Goal: Information Seeking & Learning: Learn about a topic

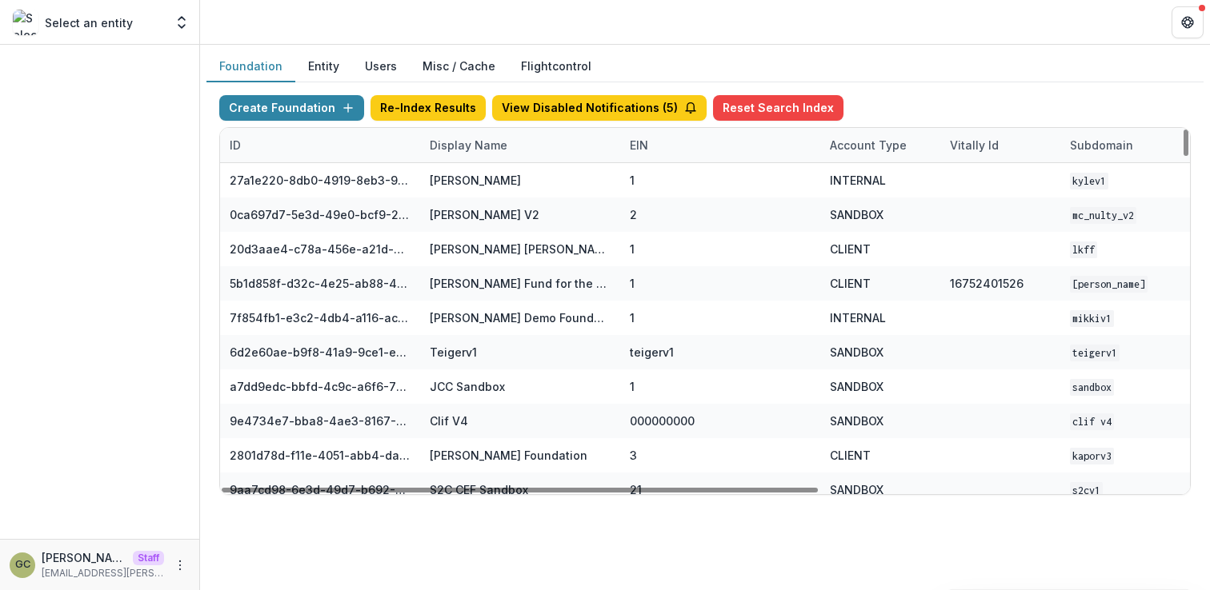
click at [452, 140] on div "Display Name" at bounding box center [468, 145] width 97 height 17
click at [480, 172] on input at bounding box center [519, 182] width 192 height 26
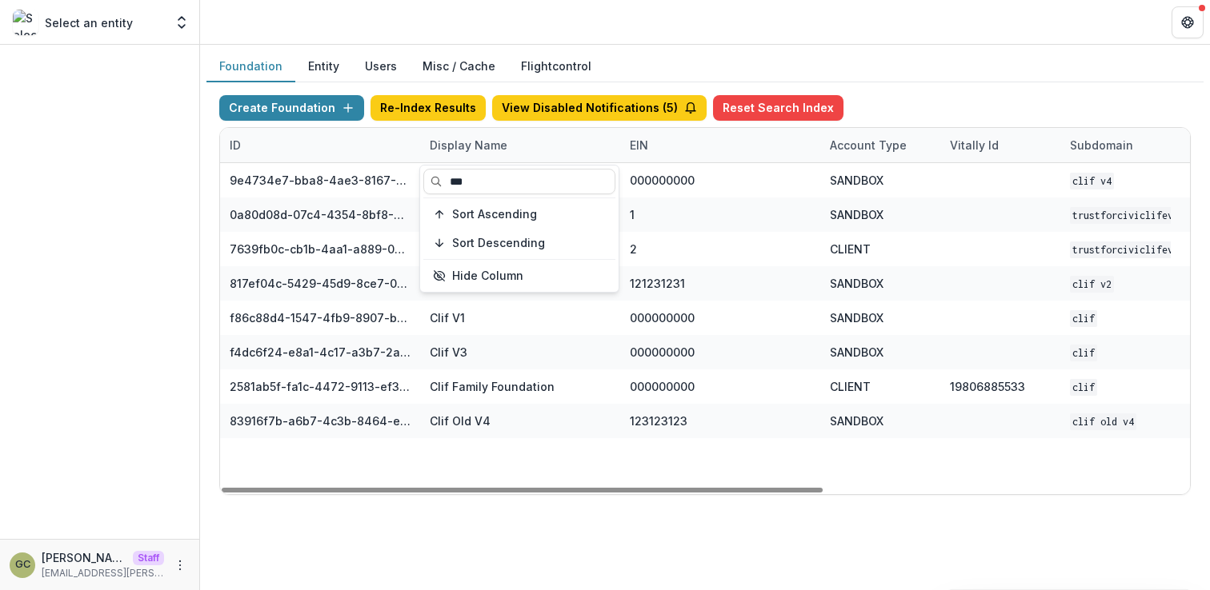
type input "***"
click at [148, 262] on div at bounding box center [99, 292] width 199 height 494
click at [484, 138] on div "Display Name" at bounding box center [468, 145] width 97 height 17
click at [509, 182] on input "***" at bounding box center [519, 182] width 192 height 26
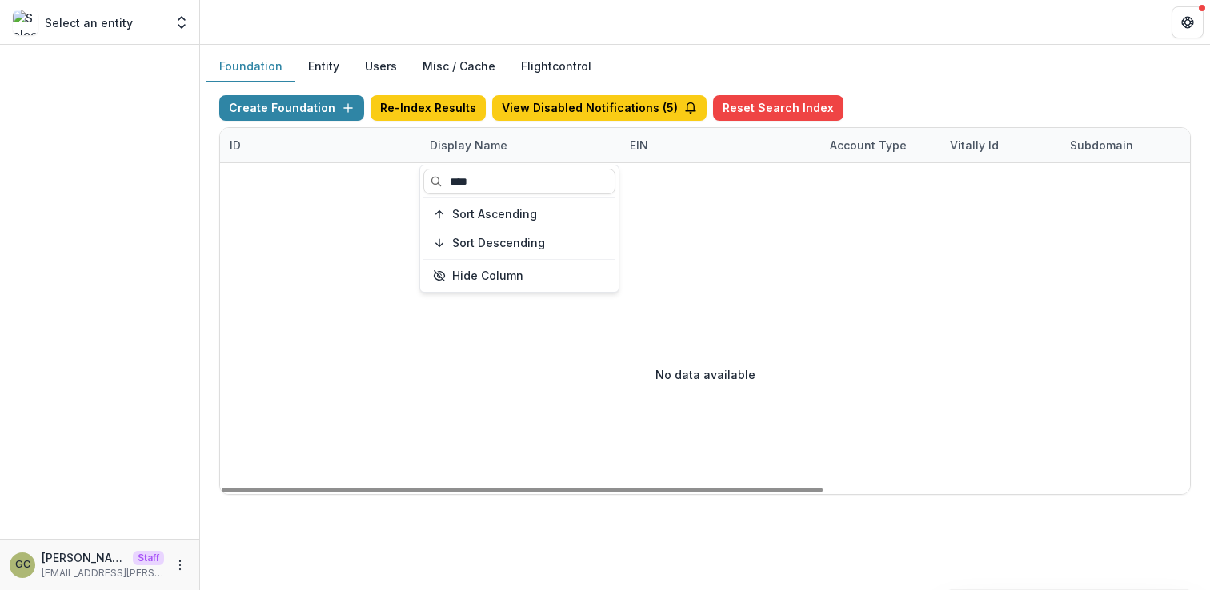
type input "****"
click at [986, 58] on div "Foundation Entity Users Misc / Cache Flightcontrol" at bounding box center [704, 66] width 997 height 31
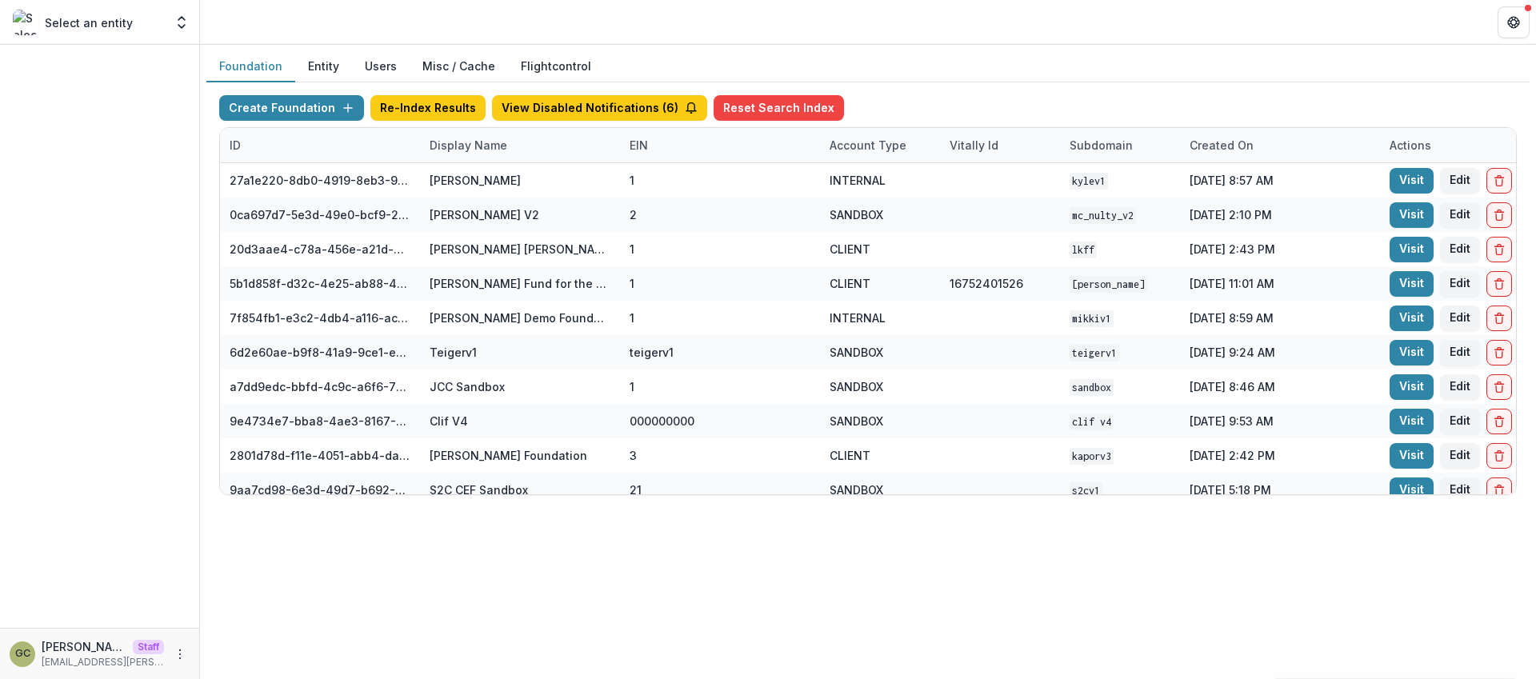
click at [1177, 62] on div "Foundation Entity Users Misc / Cache Flightcontrol" at bounding box center [867, 66] width 1323 height 31
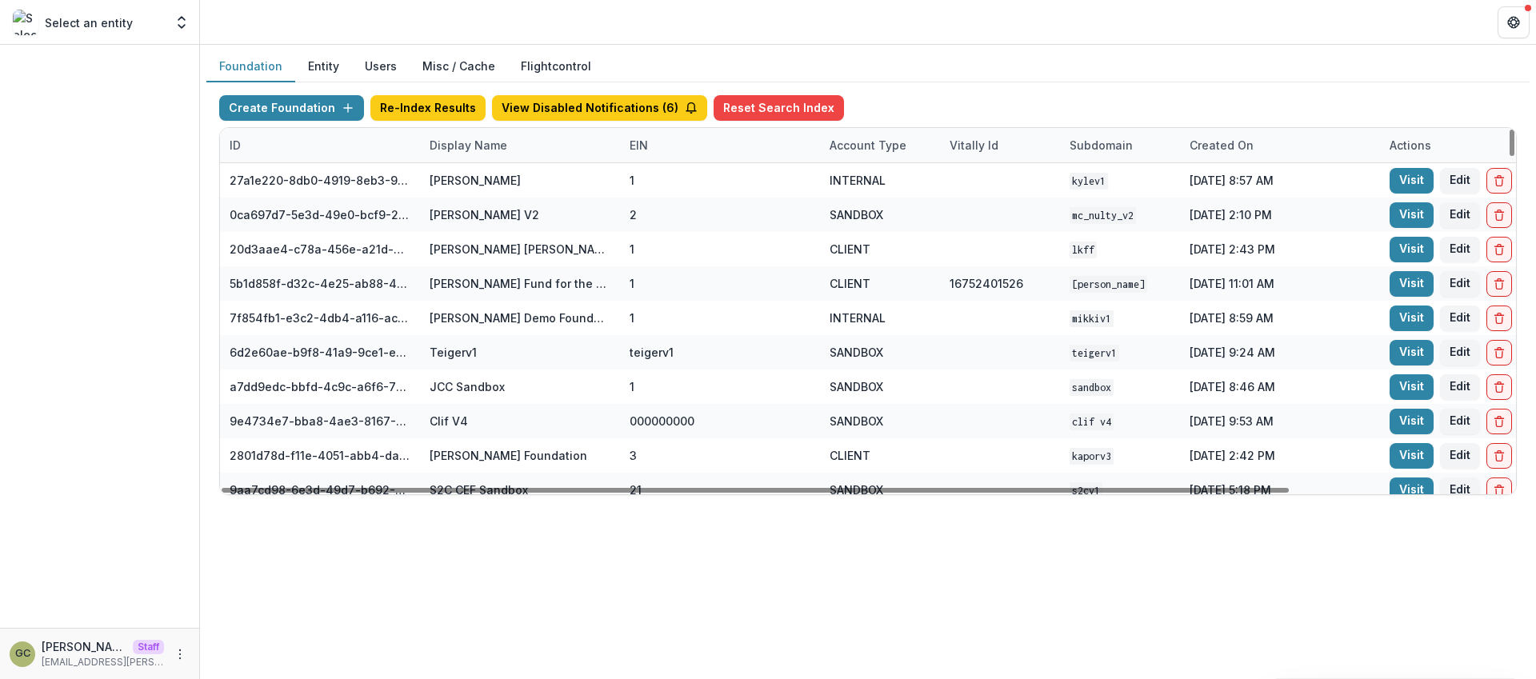
click at [499, 145] on div "Display Name" at bounding box center [468, 145] width 97 height 17
click at [478, 180] on input at bounding box center [519, 182] width 192 height 26
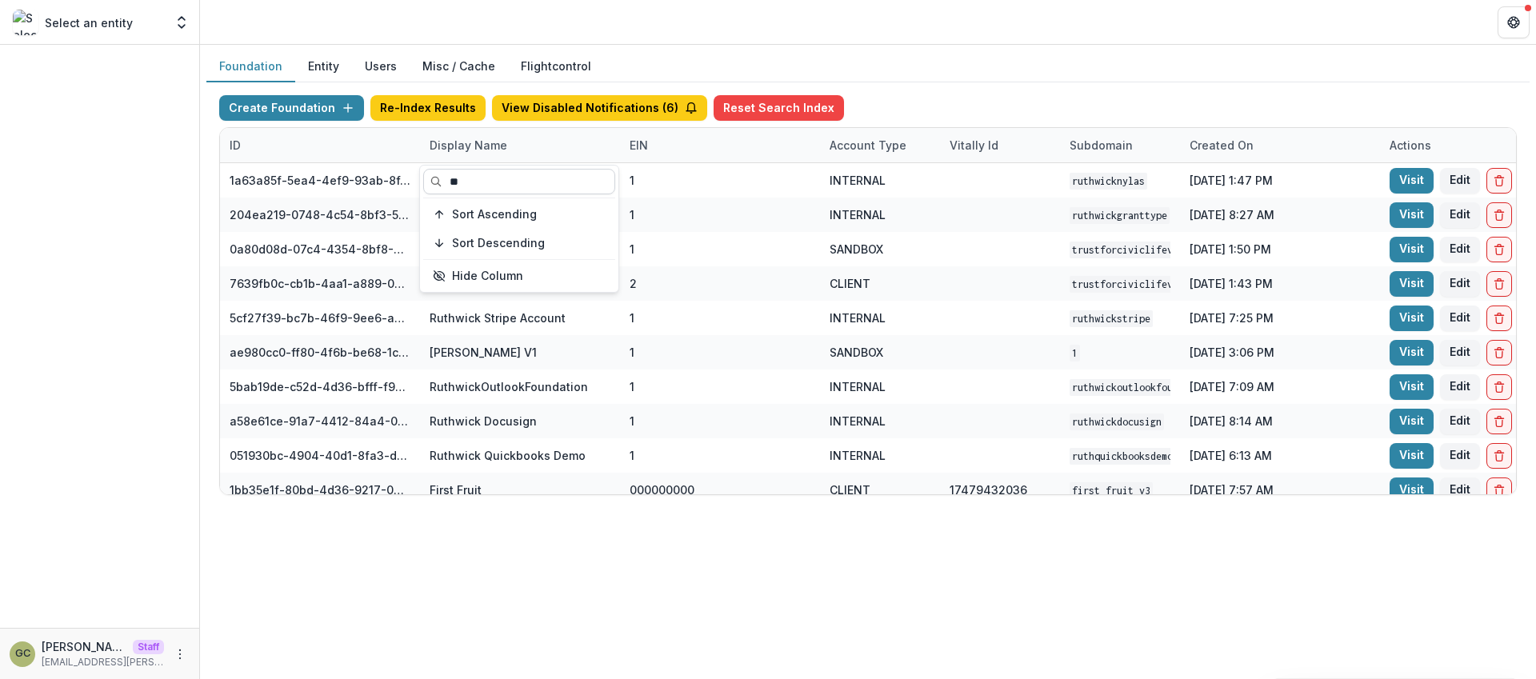
type input "*"
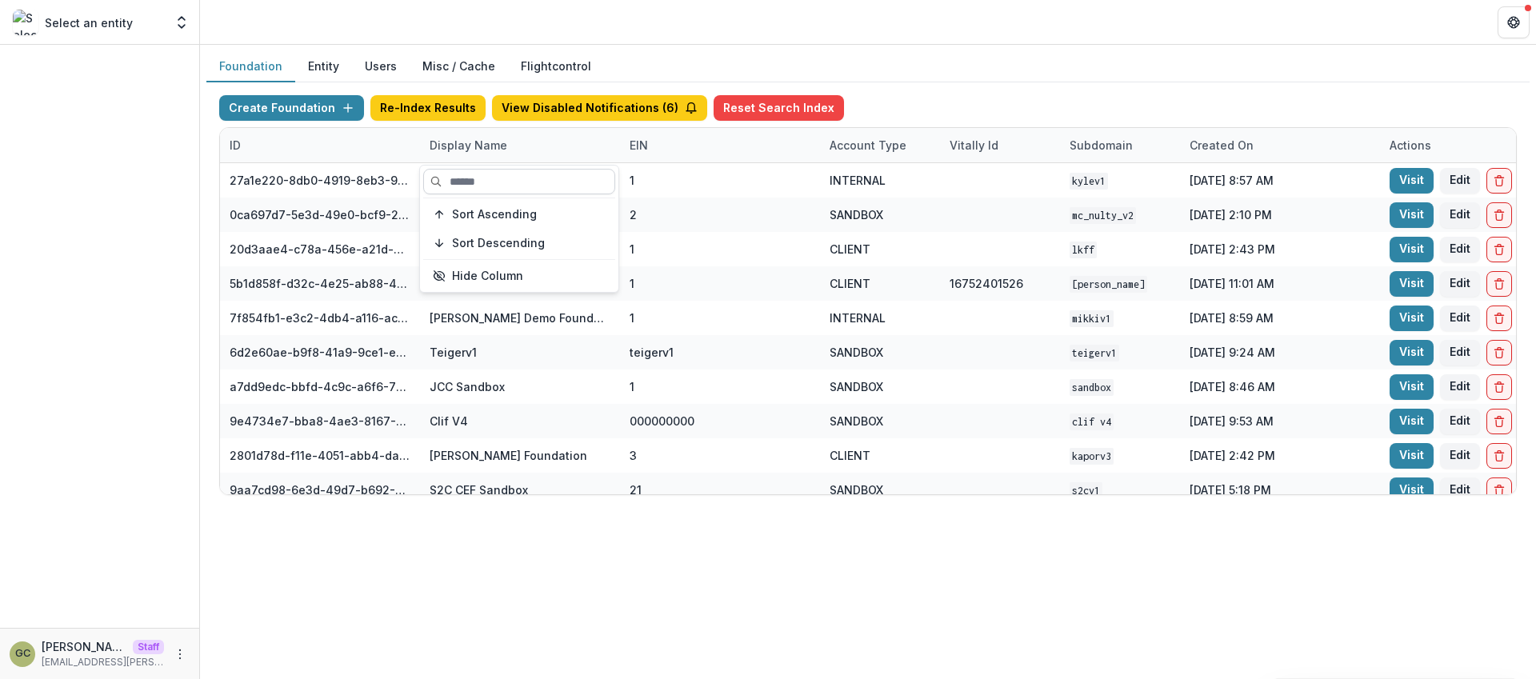
type input "*"
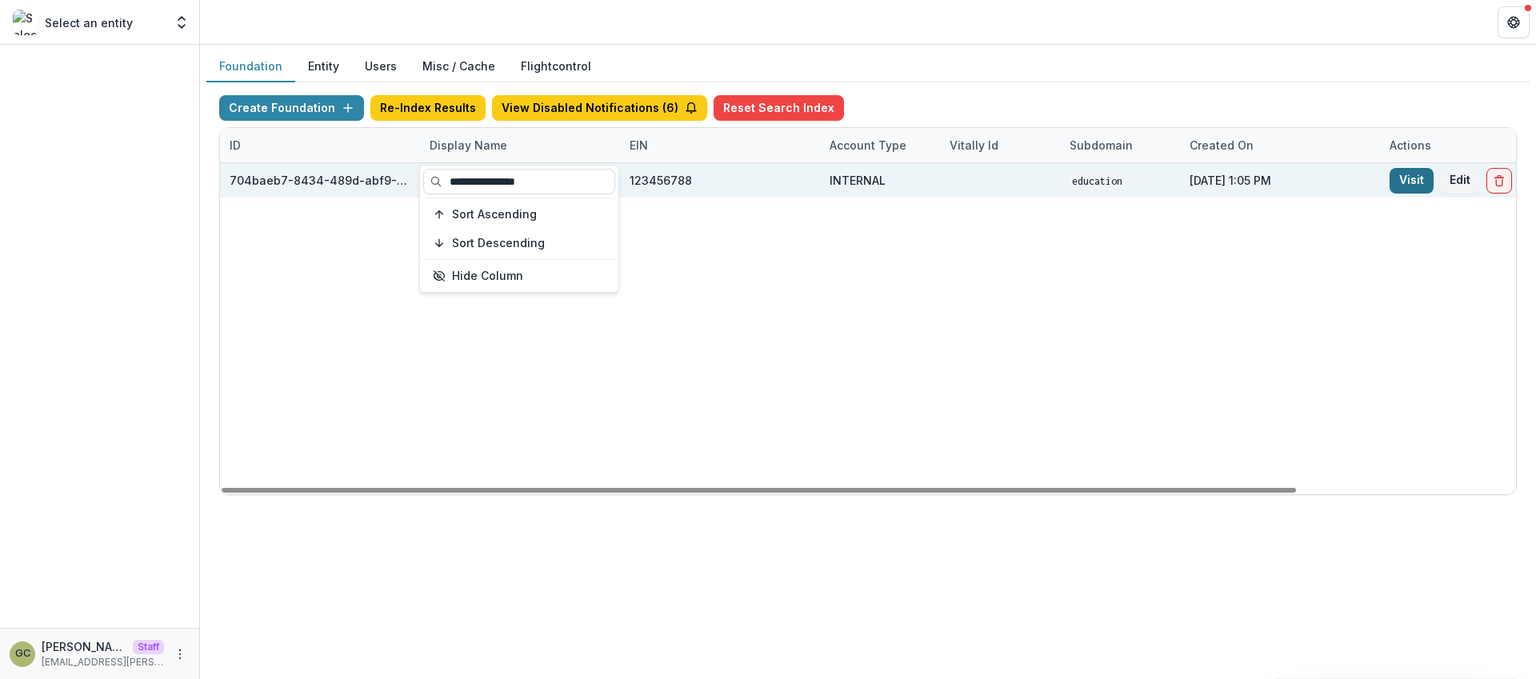
type input "**********"
click at [1414, 190] on link "Visit" at bounding box center [1412, 181] width 44 height 26
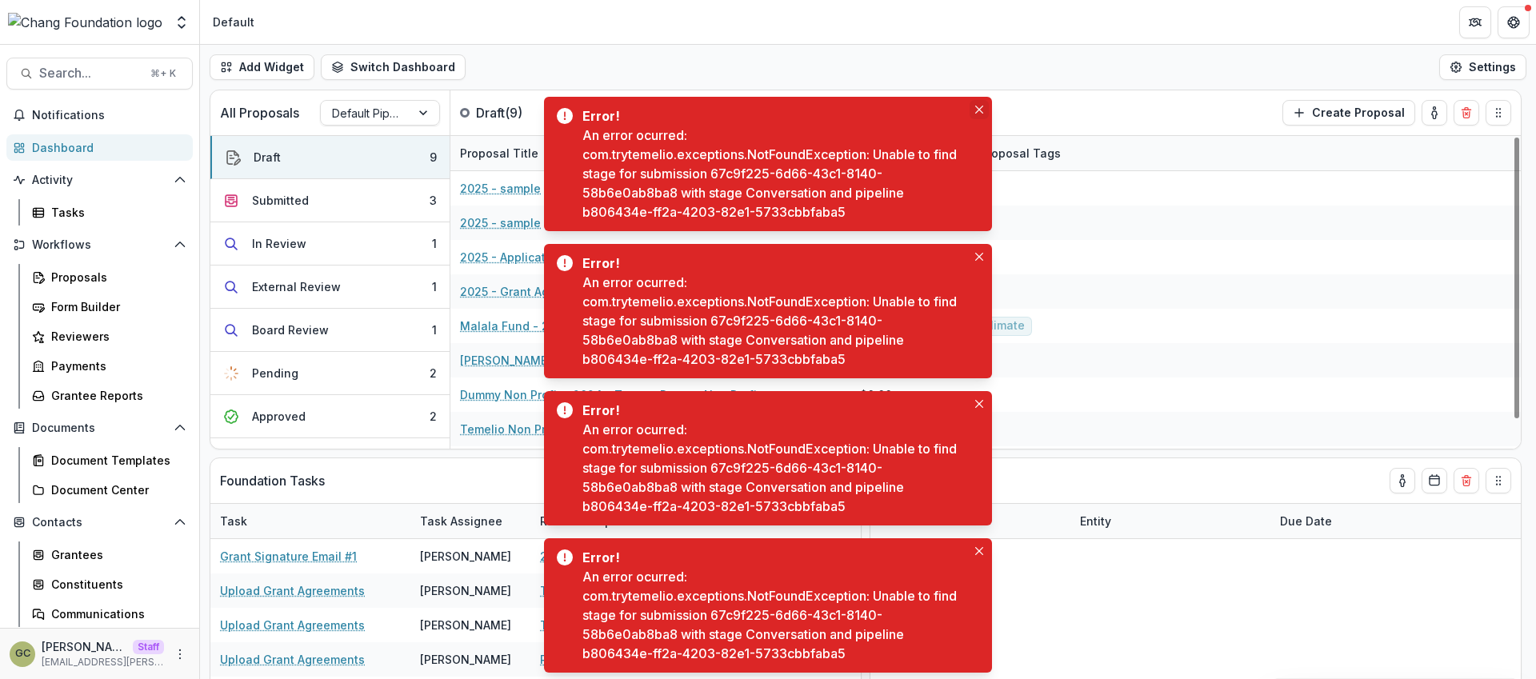
click at [976, 110] on icon "Close" at bounding box center [979, 110] width 8 height 8
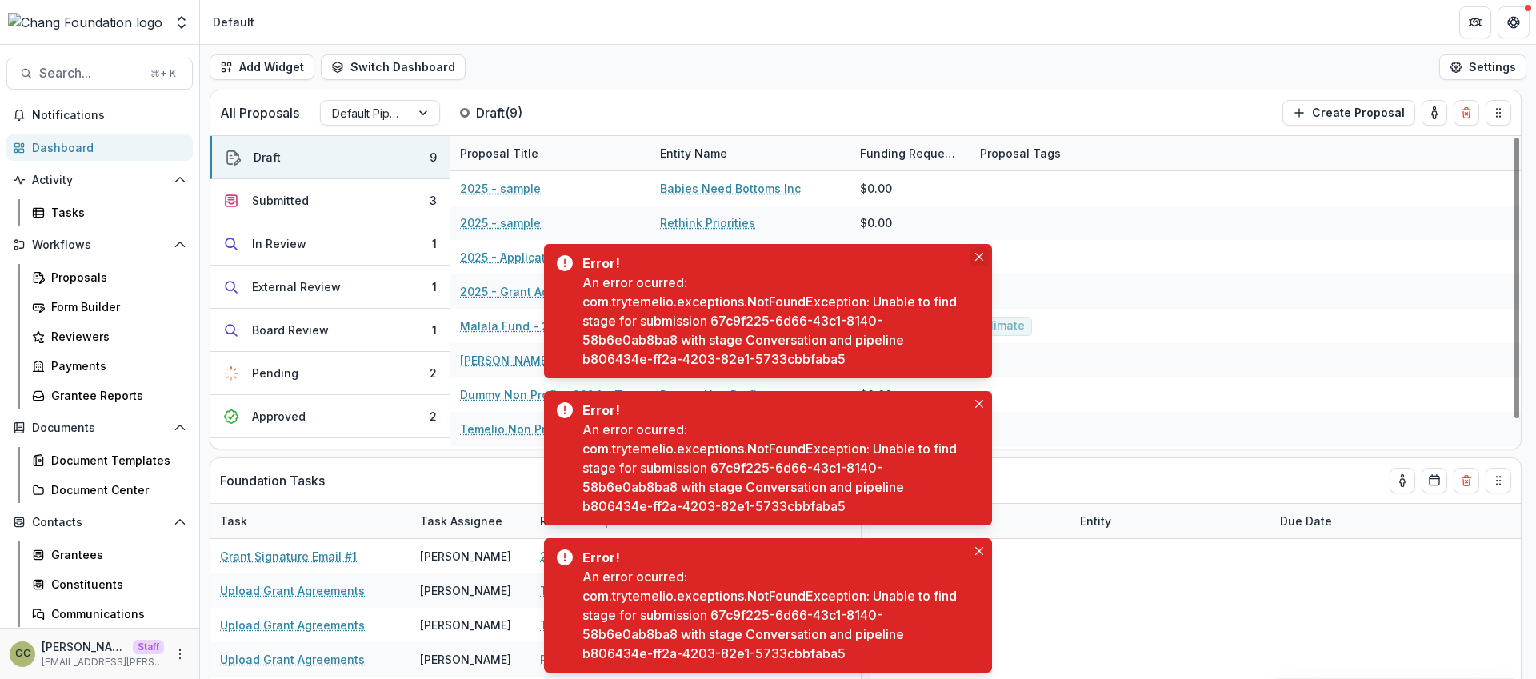
click at [980, 253] on icon "Close" at bounding box center [979, 257] width 8 height 8
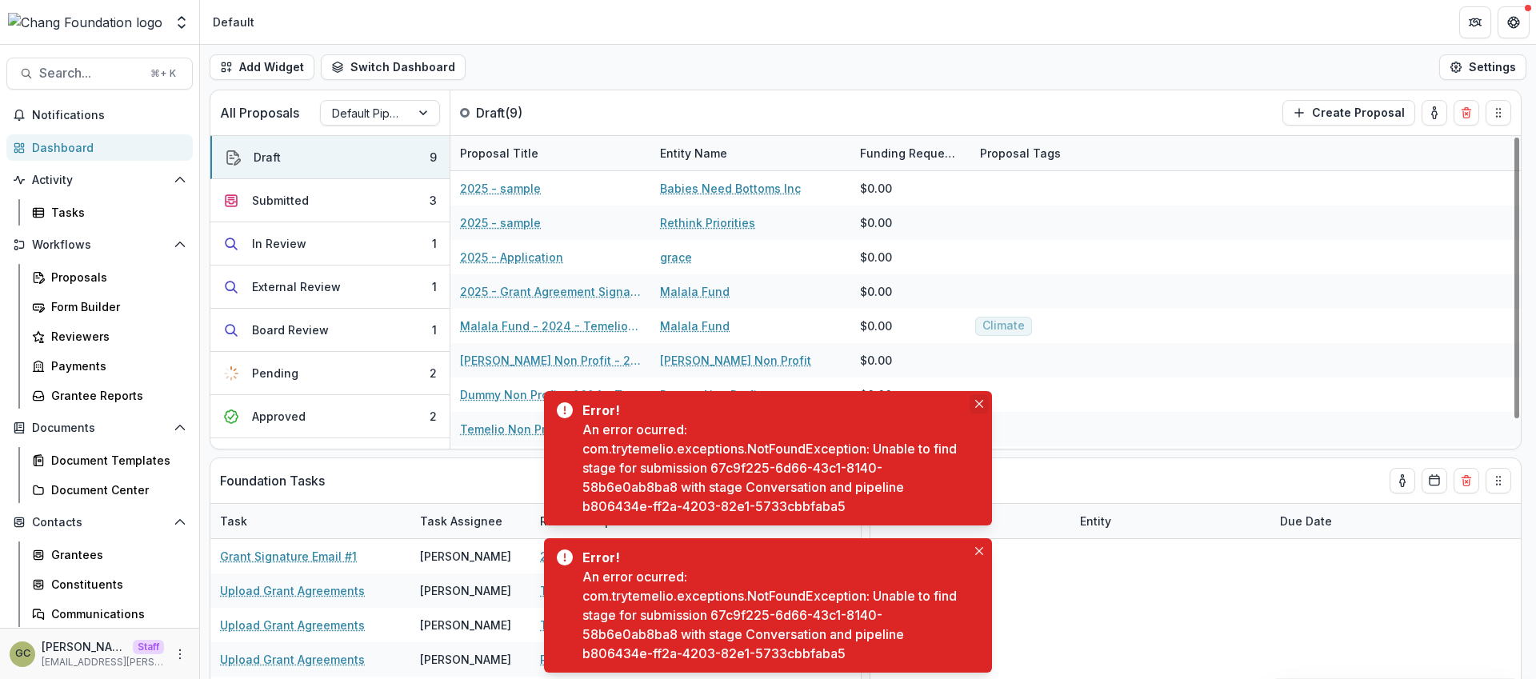
click at [981, 407] on icon "Close" at bounding box center [979, 404] width 8 height 8
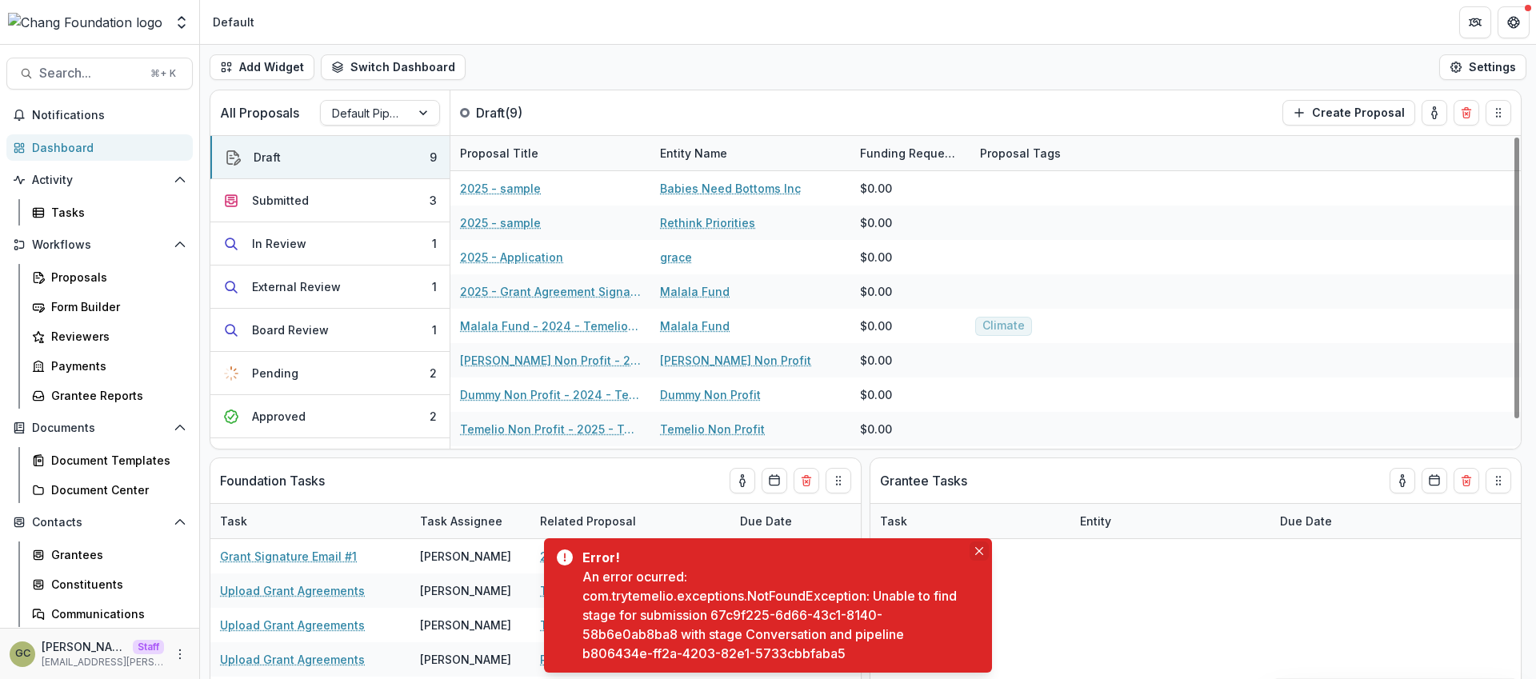
click at [976, 554] on icon "Close" at bounding box center [979, 551] width 8 height 8
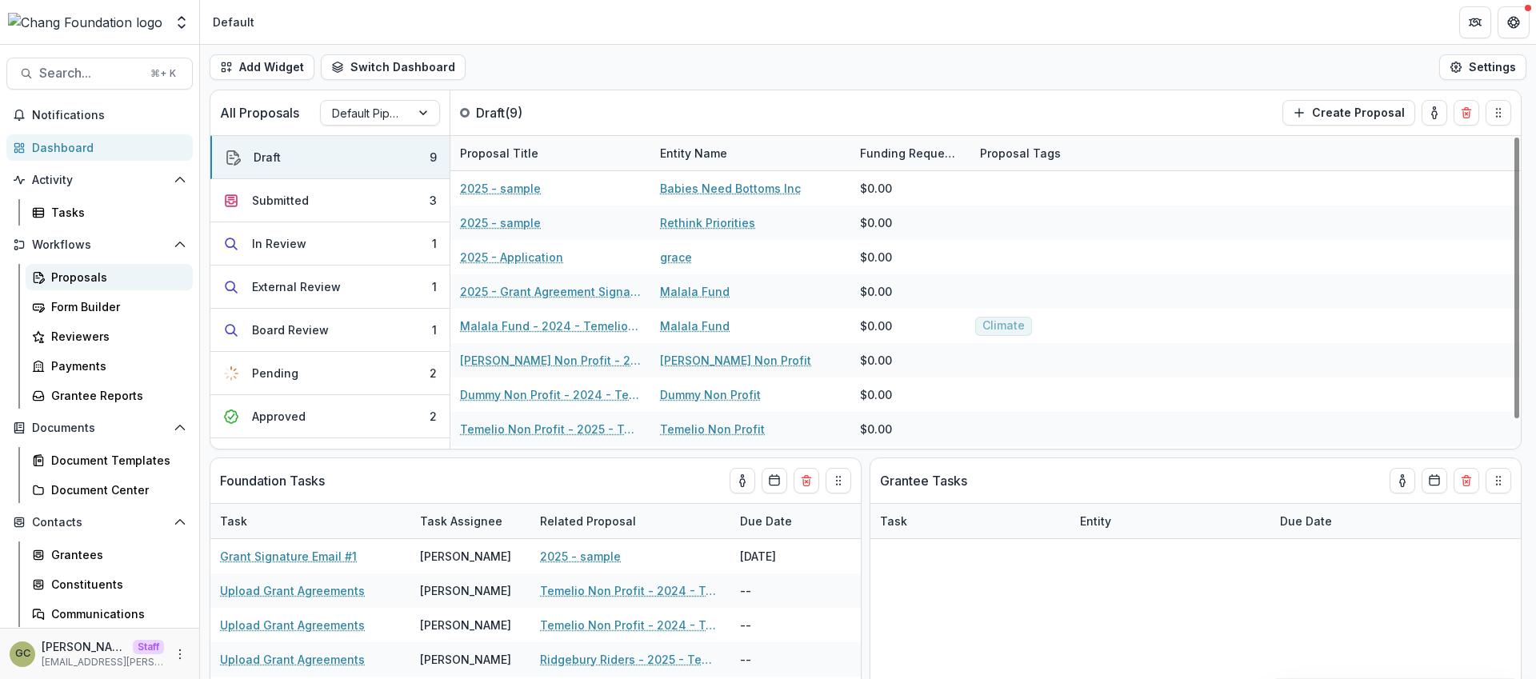
click at [140, 277] on div "Proposals" at bounding box center [115, 277] width 129 height 17
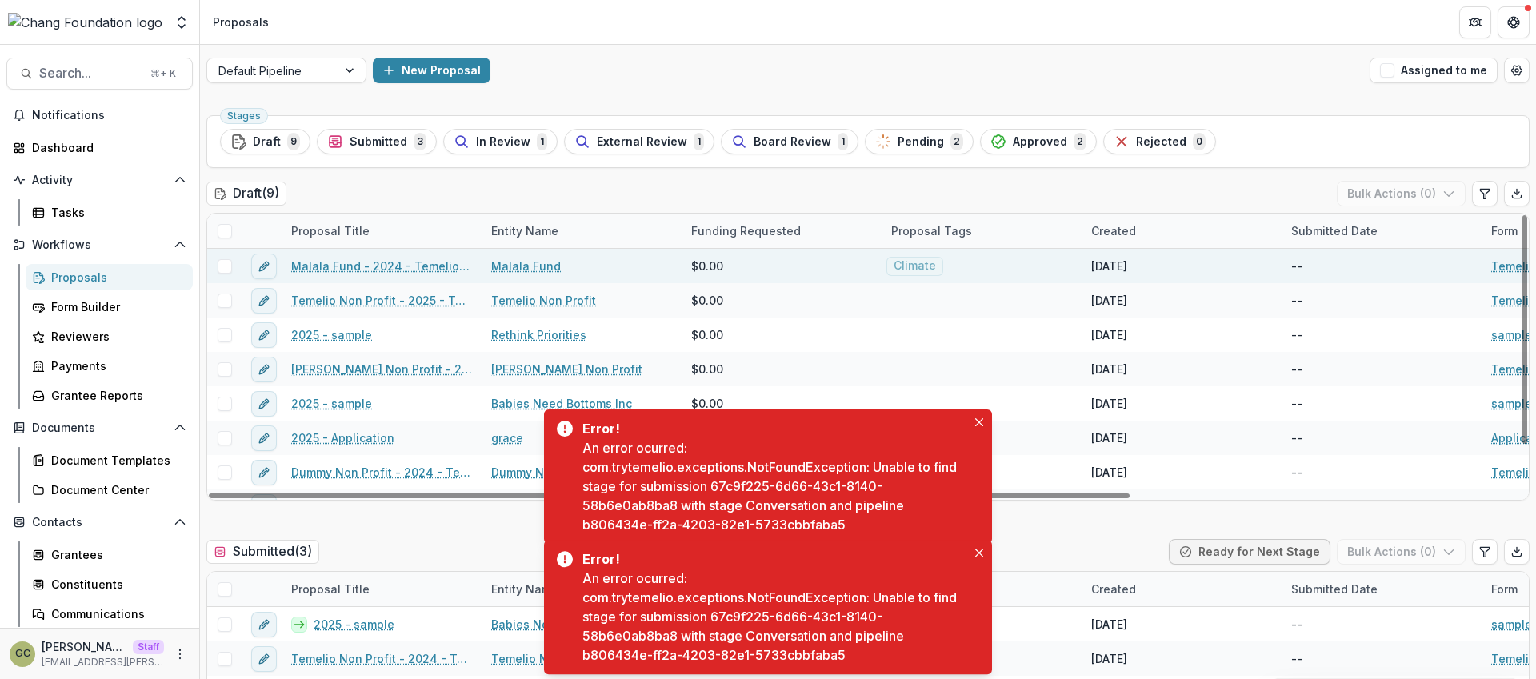
click at [437, 266] on link "Malala Fund - 2024 - Temelio General [PERSON_NAME]" at bounding box center [381, 266] width 181 height 17
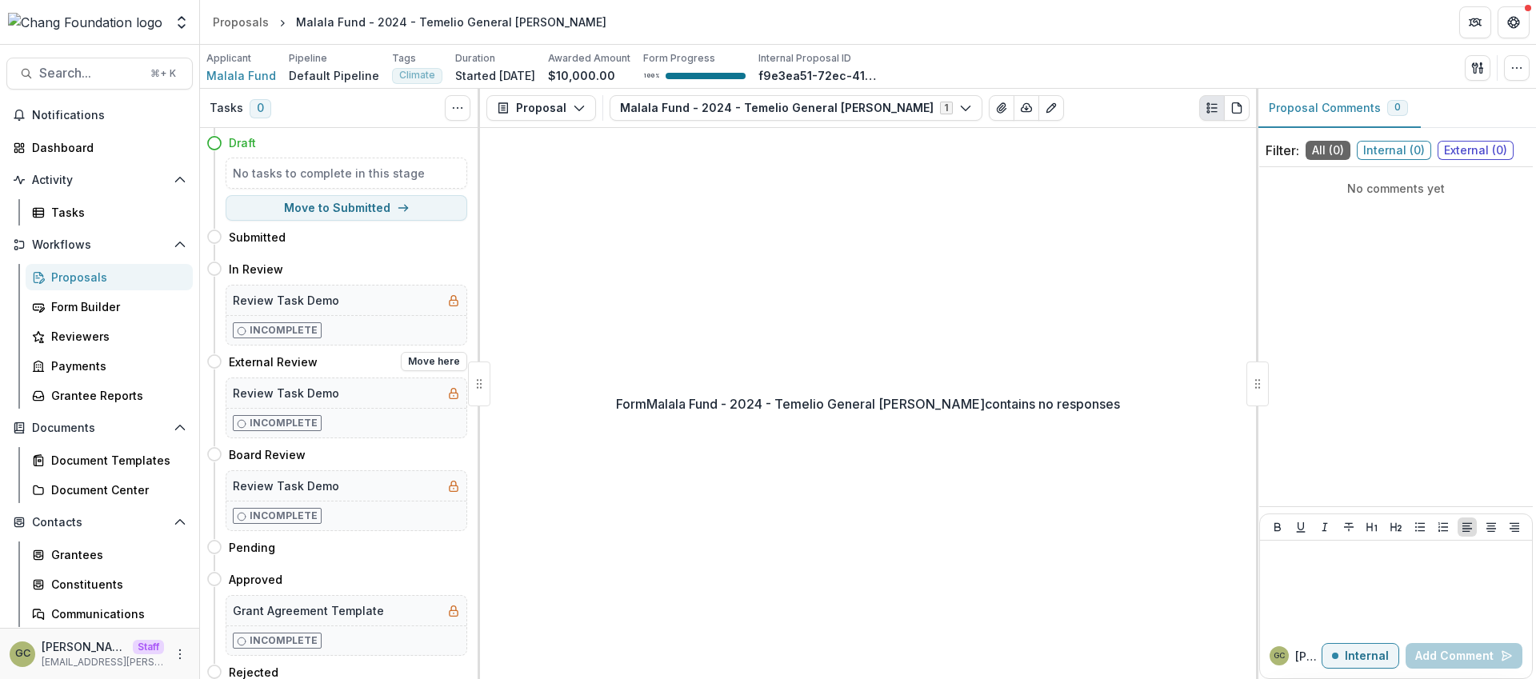
scroll to position [9, 0]
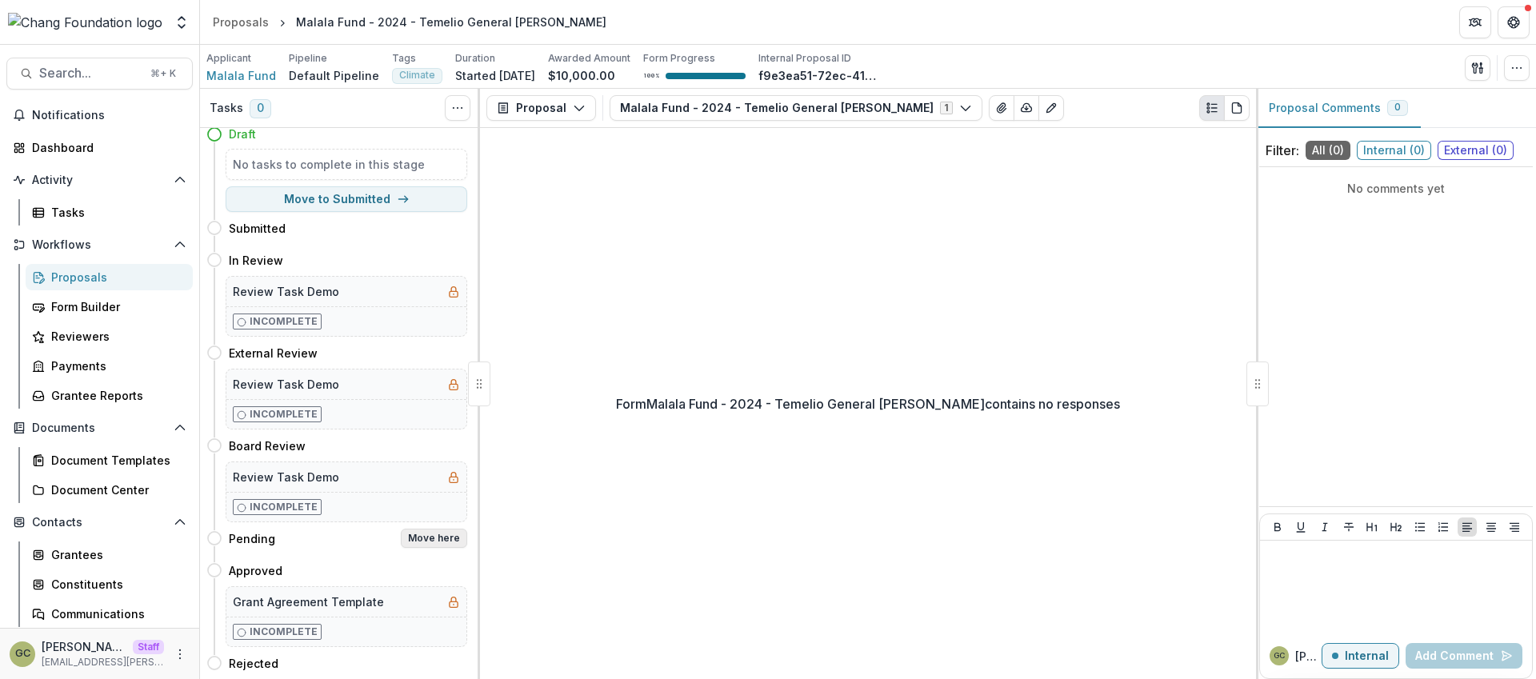
click at [414, 538] on button "Move here" at bounding box center [434, 538] width 66 height 19
select select "*******"
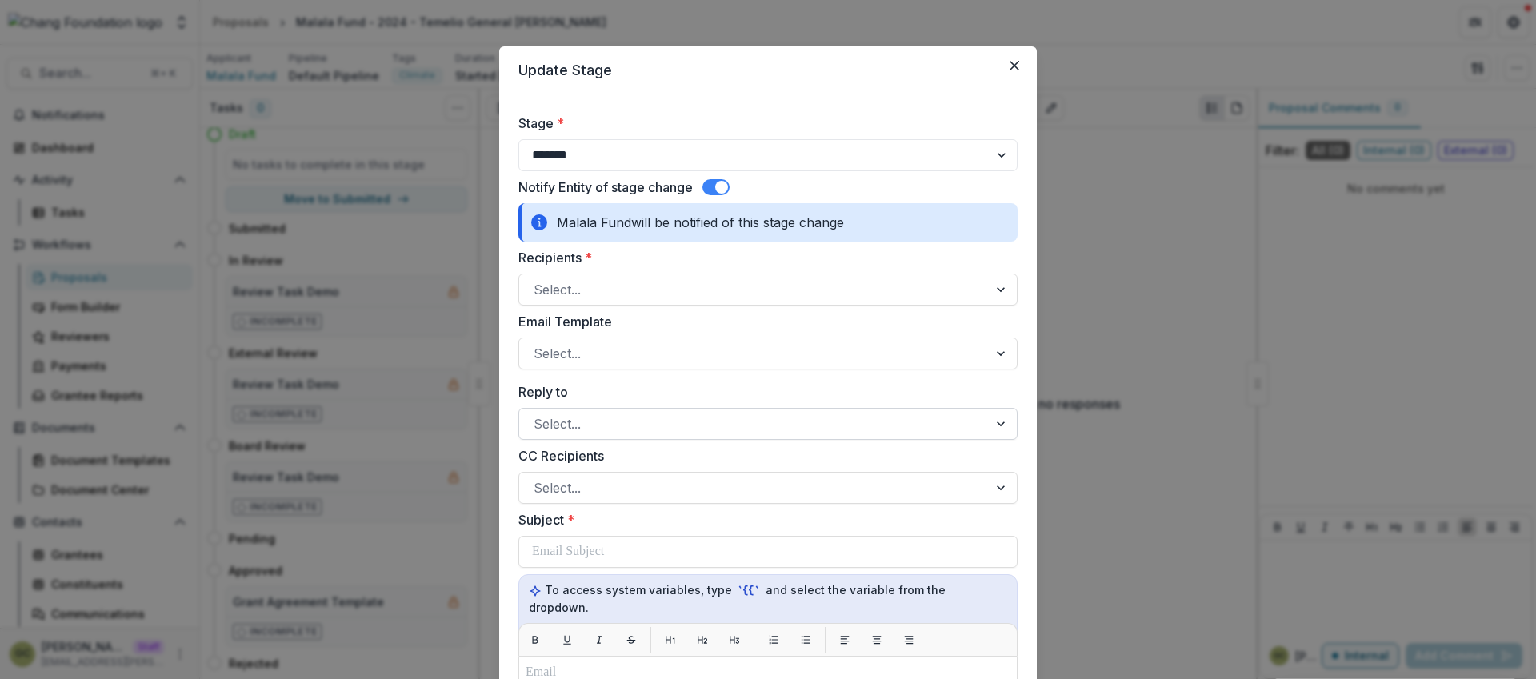
scroll to position [0, 0]
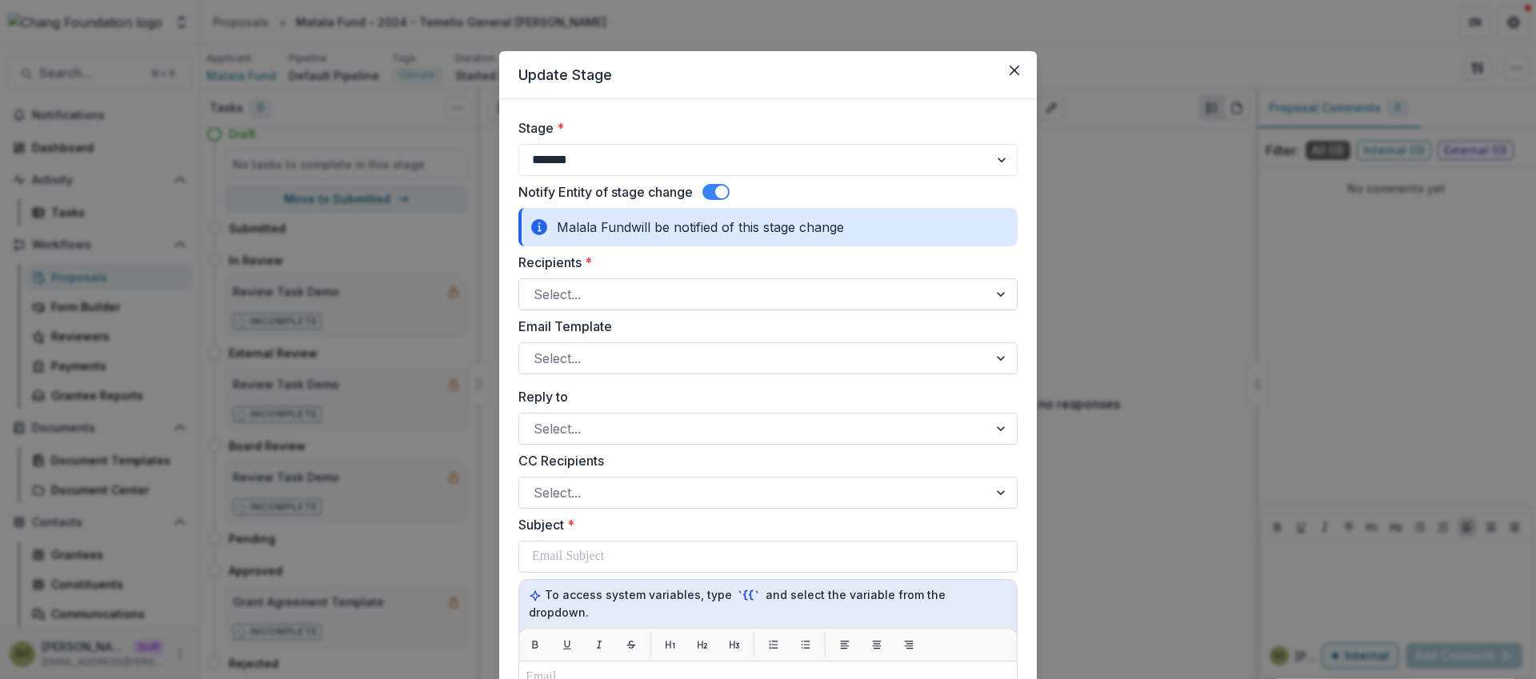
click at [624, 291] on div at bounding box center [754, 294] width 440 height 22
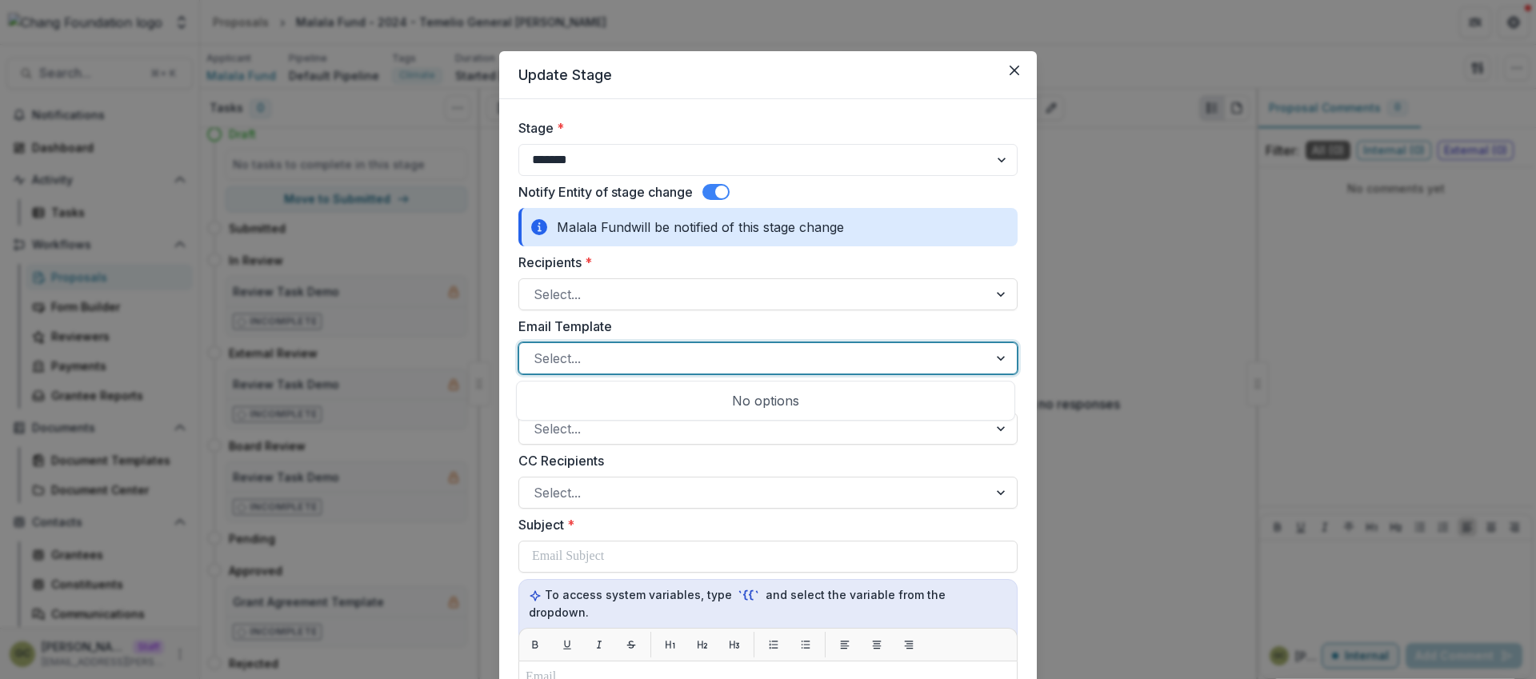
click at [634, 361] on div at bounding box center [754, 358] width 440 height 22
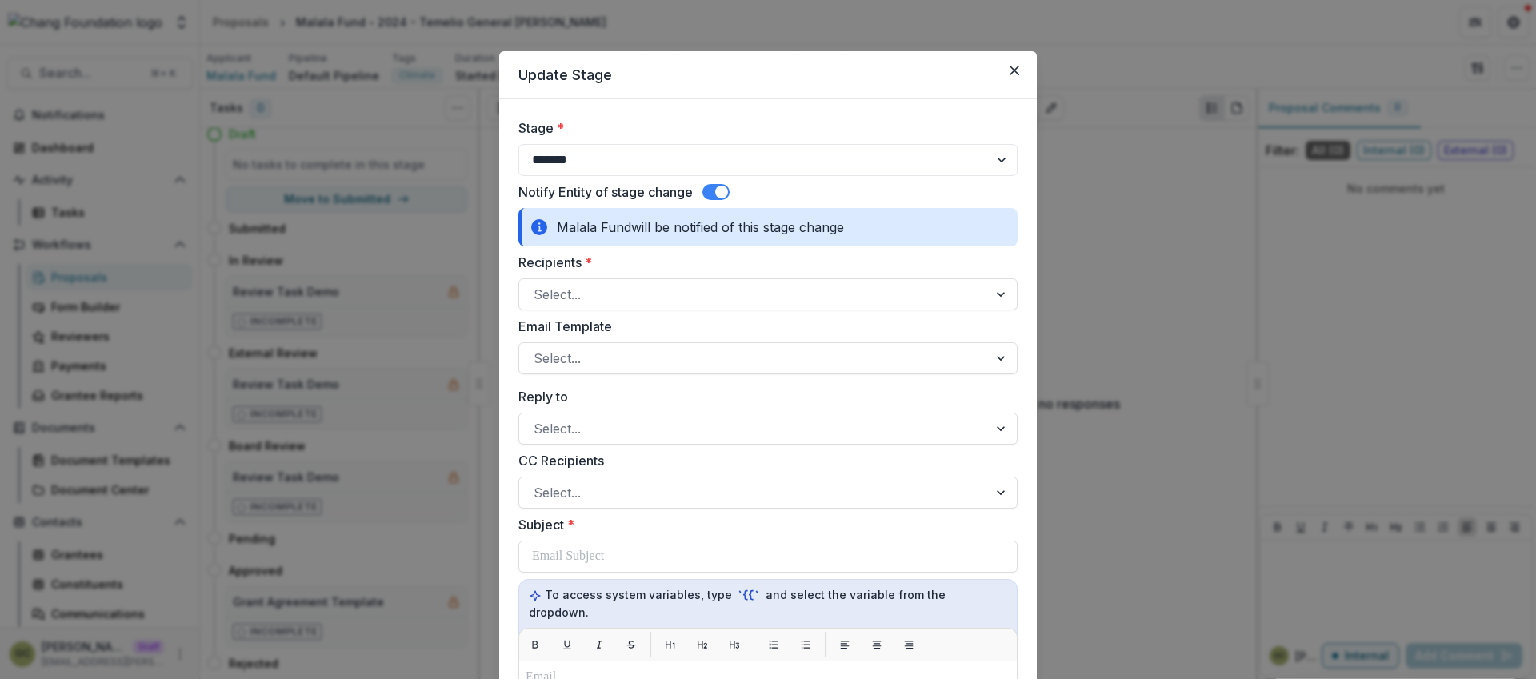
click at [611, 325] on label "Email Template" at bounding box center [763, 326] width 490 height 19
click at [538, 349] on input "Email Template" at bounding box center [536, 358] width 4 height 19
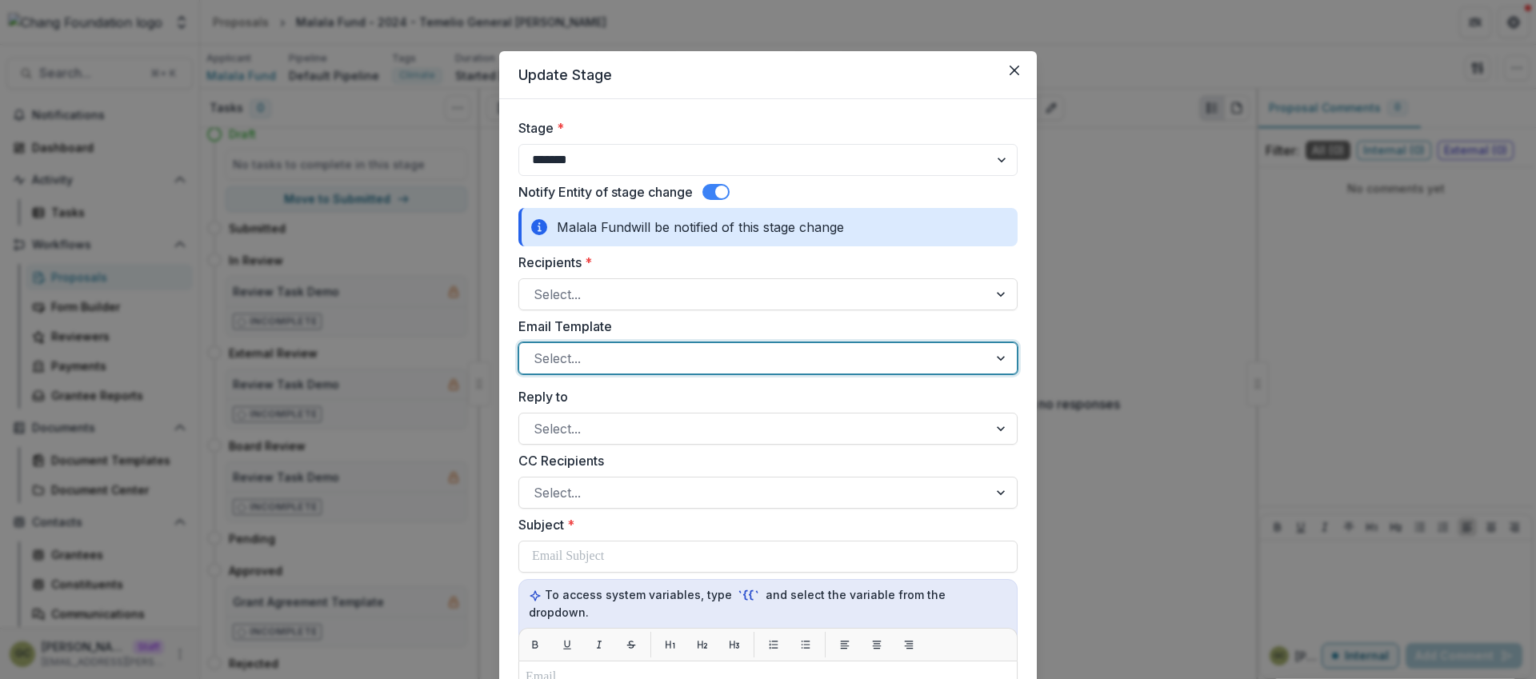
scroll to position [163, 0]
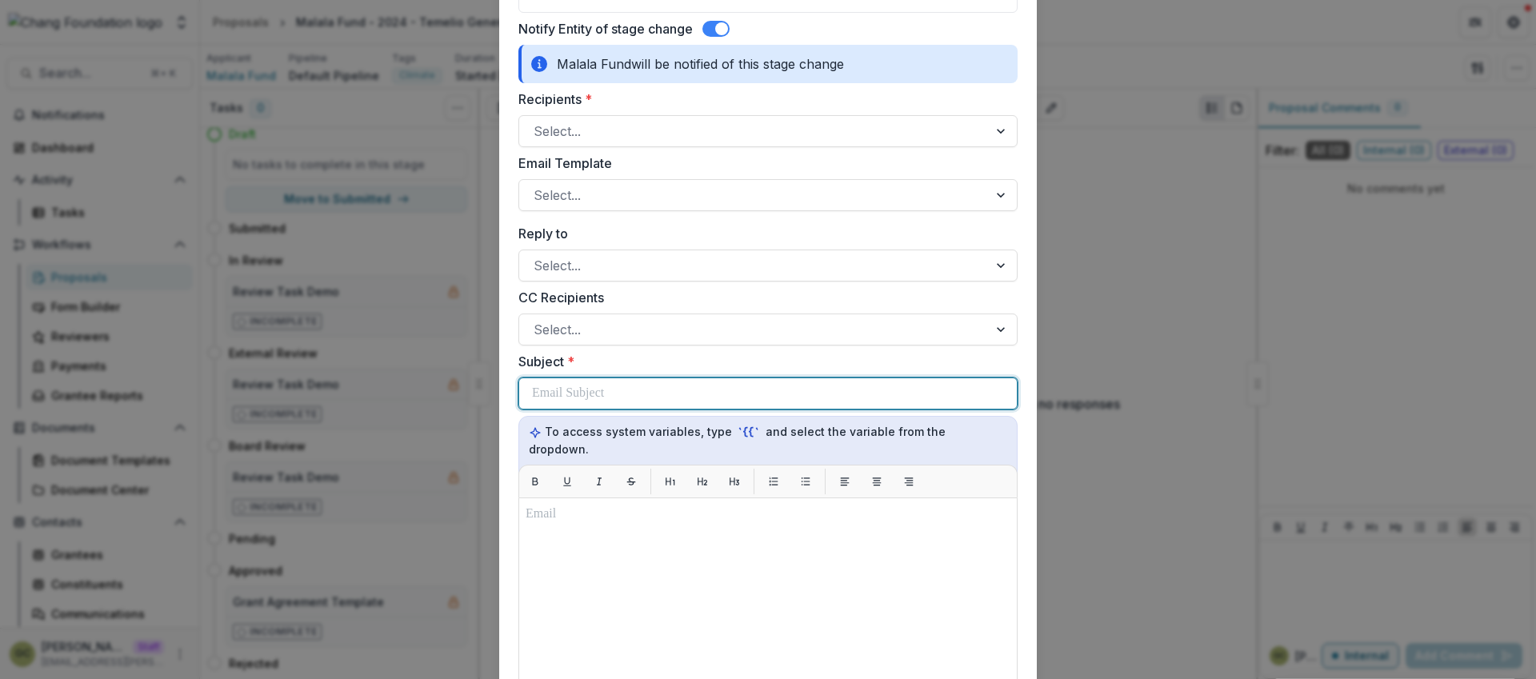
click at [583, 390] on p at bounding box center [568, 393] width 72 height 19
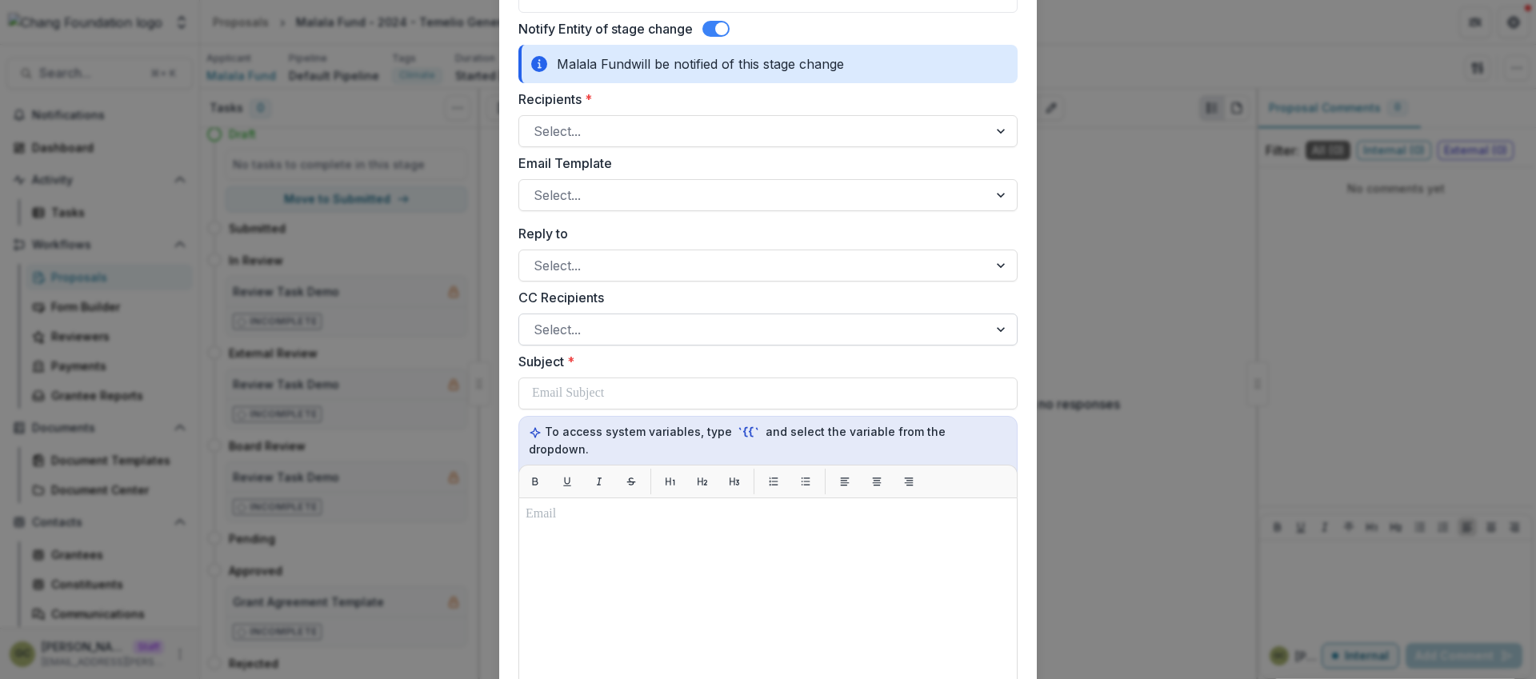
click at [587, 334] on div at bounding box center [754, 329] width 440 height 22
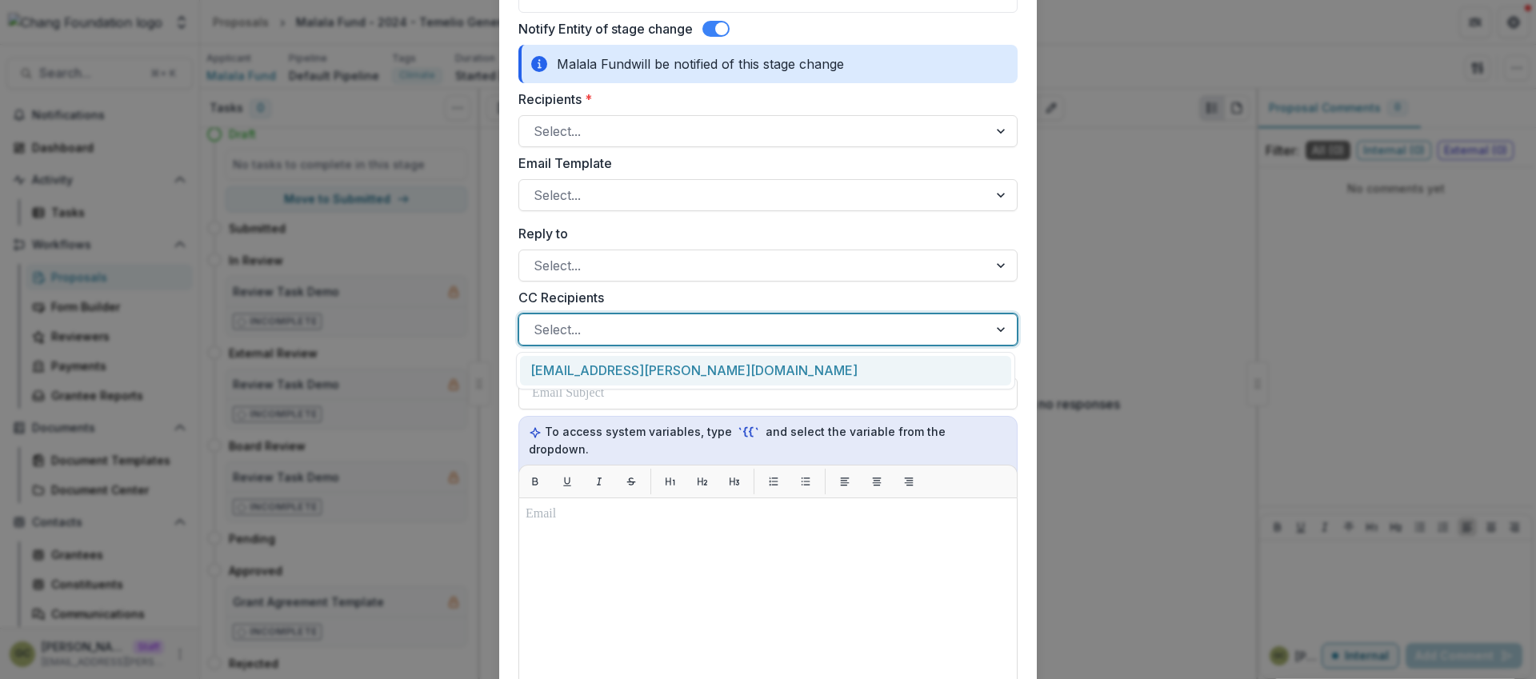
click at [582, 363] on div "[EMAIL_ADDRESS][PERSON_NAME][DOMAIN_NAME]" at bounding box center [765, 371] width 491 height 30
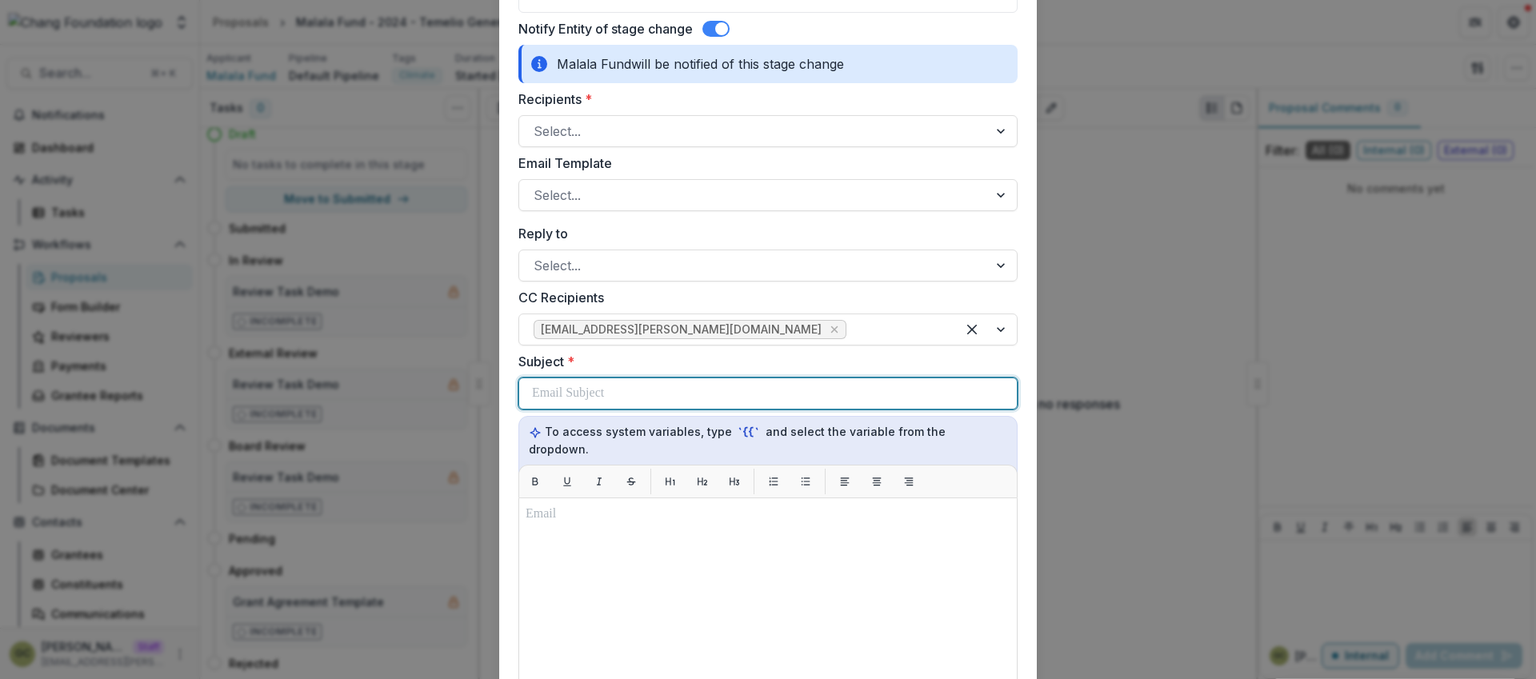
click at [570, 400] on p at bounding box center [568, 393] width 72 height 19
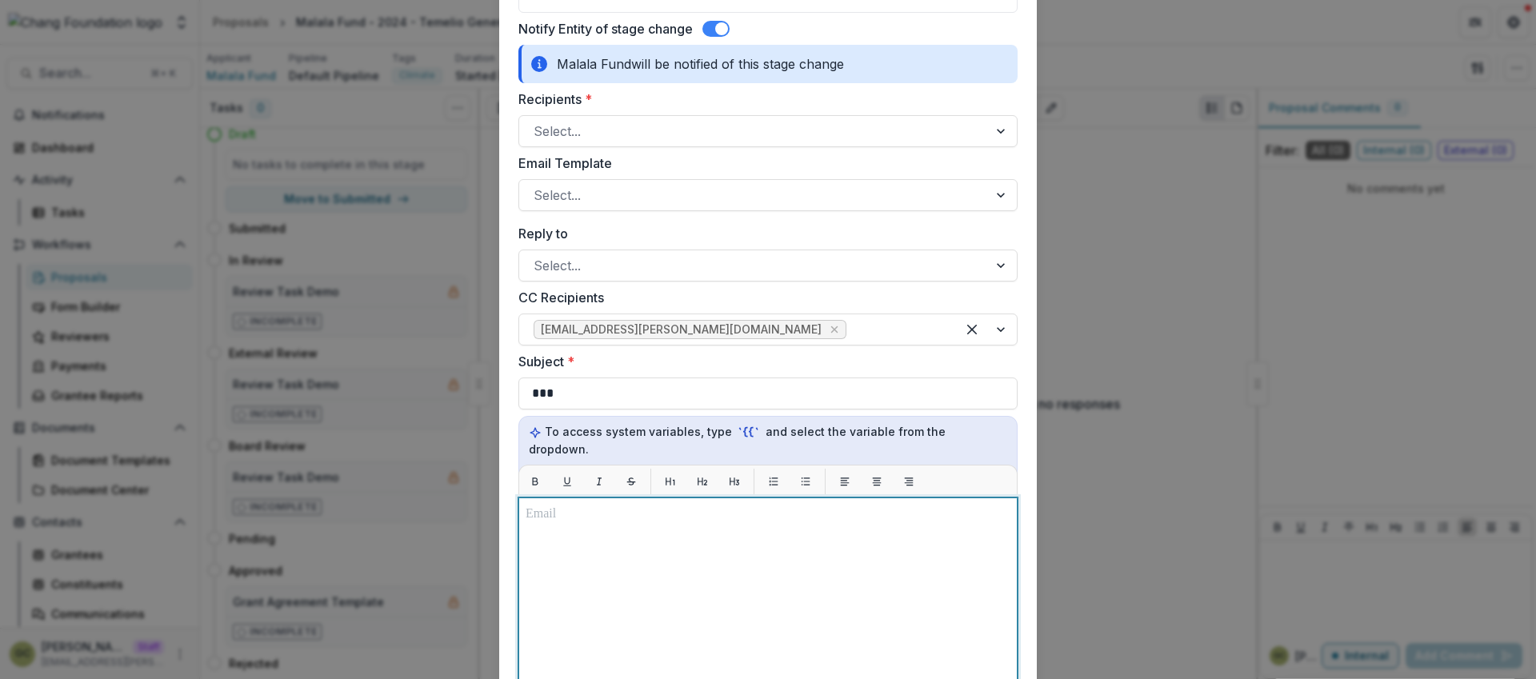
click at [588, 130] on div at bounding box center [754, 131] width 440 height 22
click at [588, 149] on div "**********" at bounding box center [767, 513] width 499 height 1116
click at [1072, 234] on div "**********" at bounding box center [768, 339] width 1536 height 679
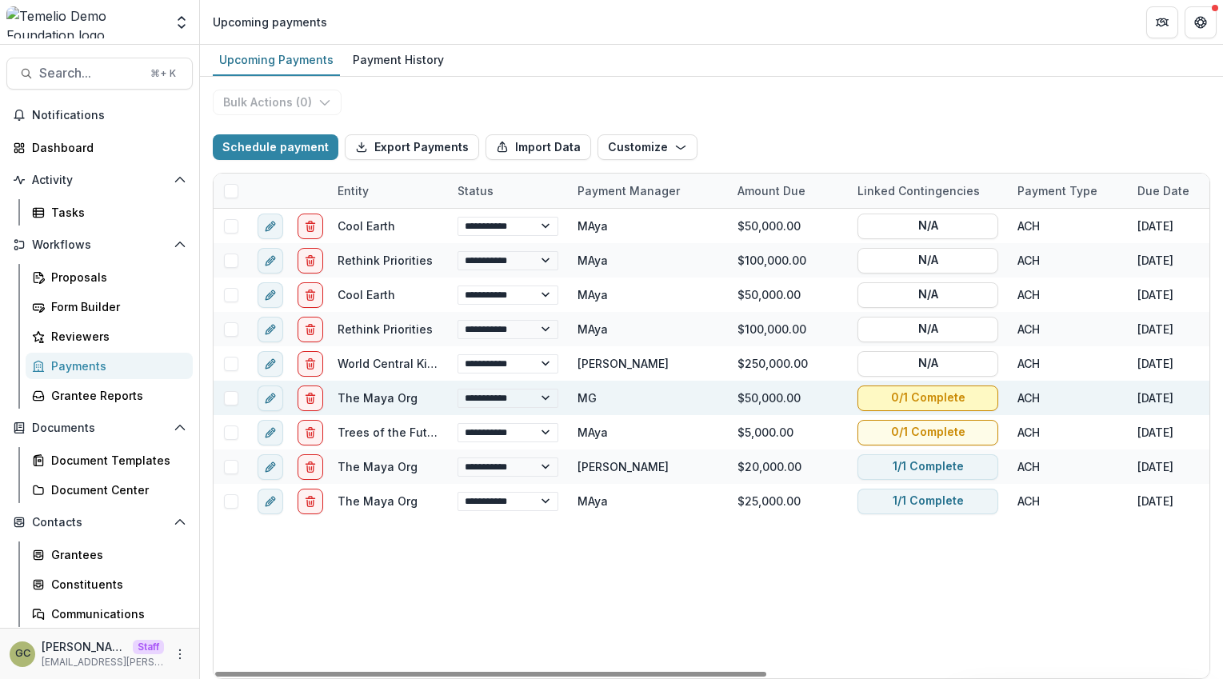
click at [960, 395] on button "0/1 Complete" at bounding box center [928, 399] width 141 height 26
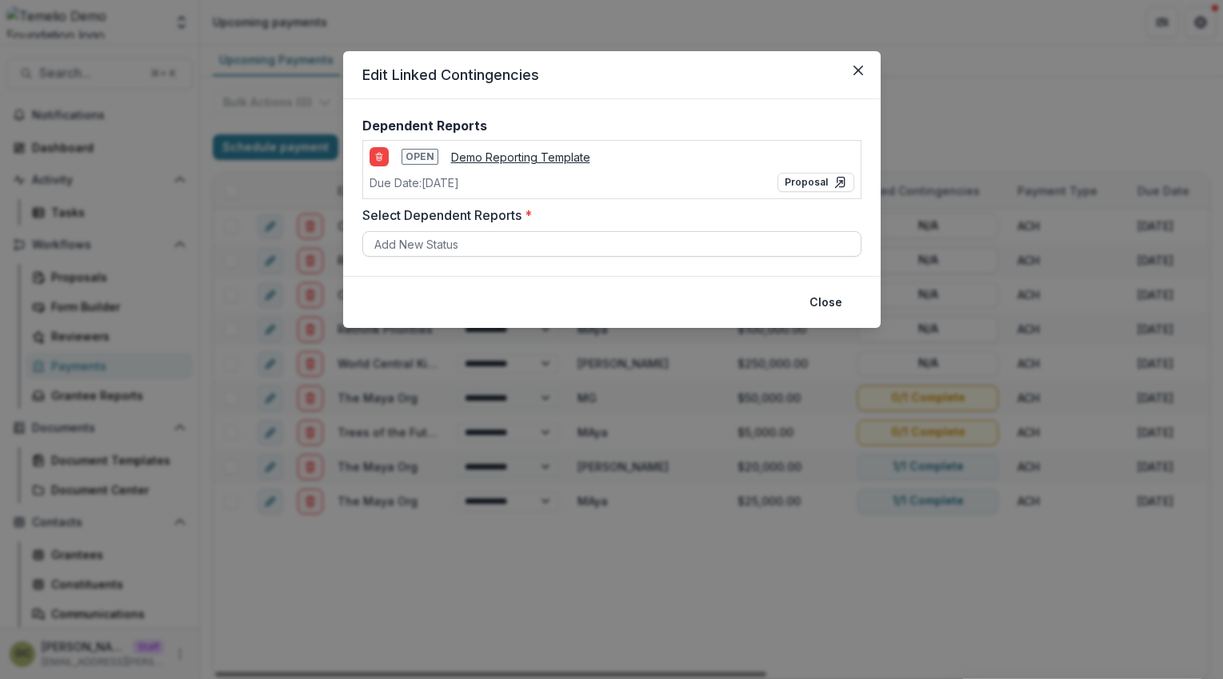
click at [561, 244] on div at bounding box center [611, 244] width 475 height 20
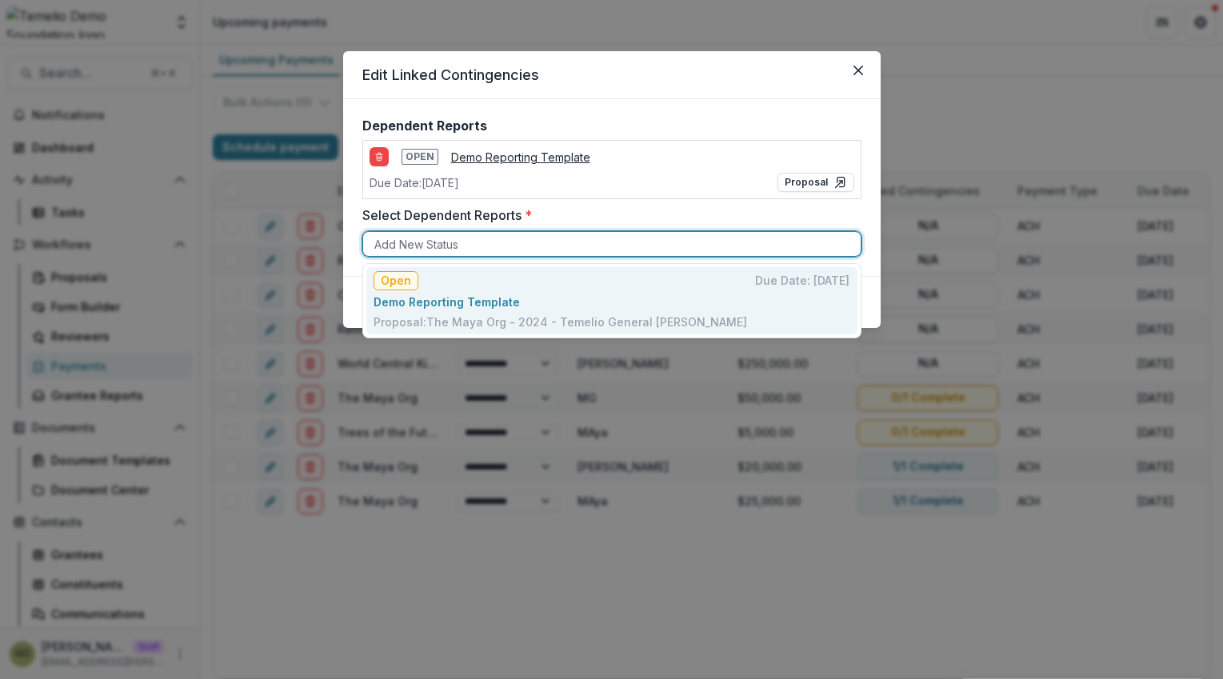
click at [514, 283] on div "Open Due Date: May 1, 2027" at bounding box center [612, 280] width 476 height 19
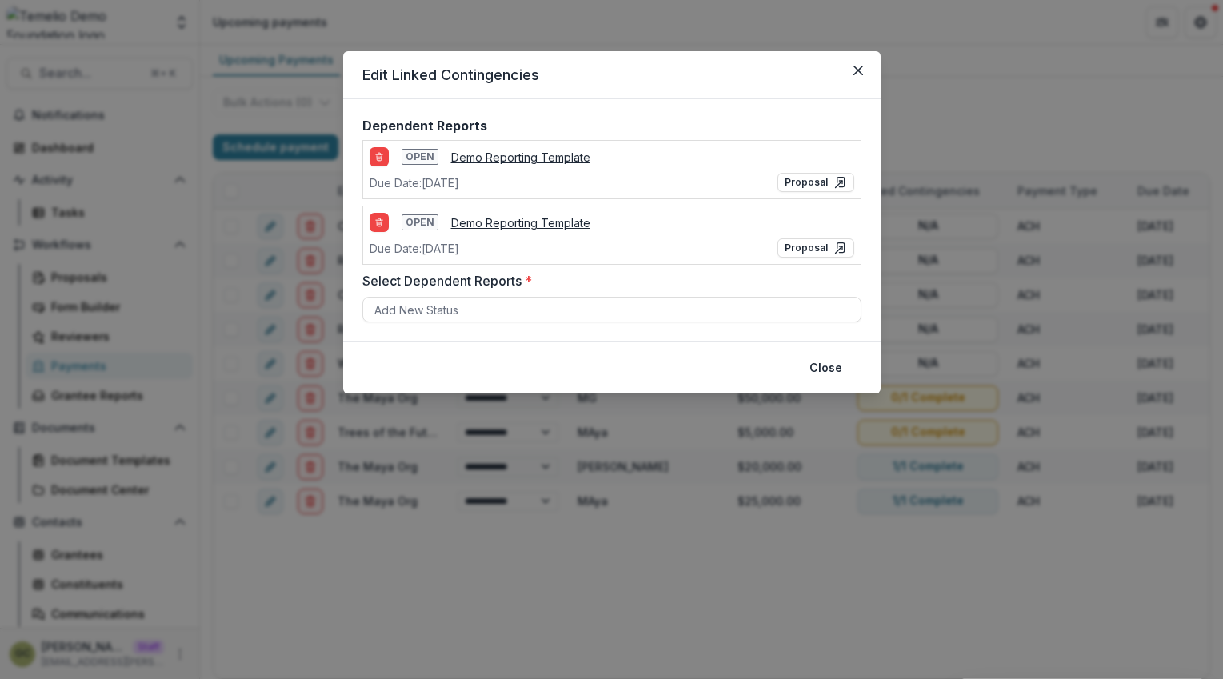
click at [802, 323] on div "Dependent Reports Open Demo Reporting Template Due Date: Mar 8, 2026 Proposal O…" at bounding box center [612, 220] width 538 height 242
click at [753, 315] on div at bounding box center [611, 310] width 475 height 20
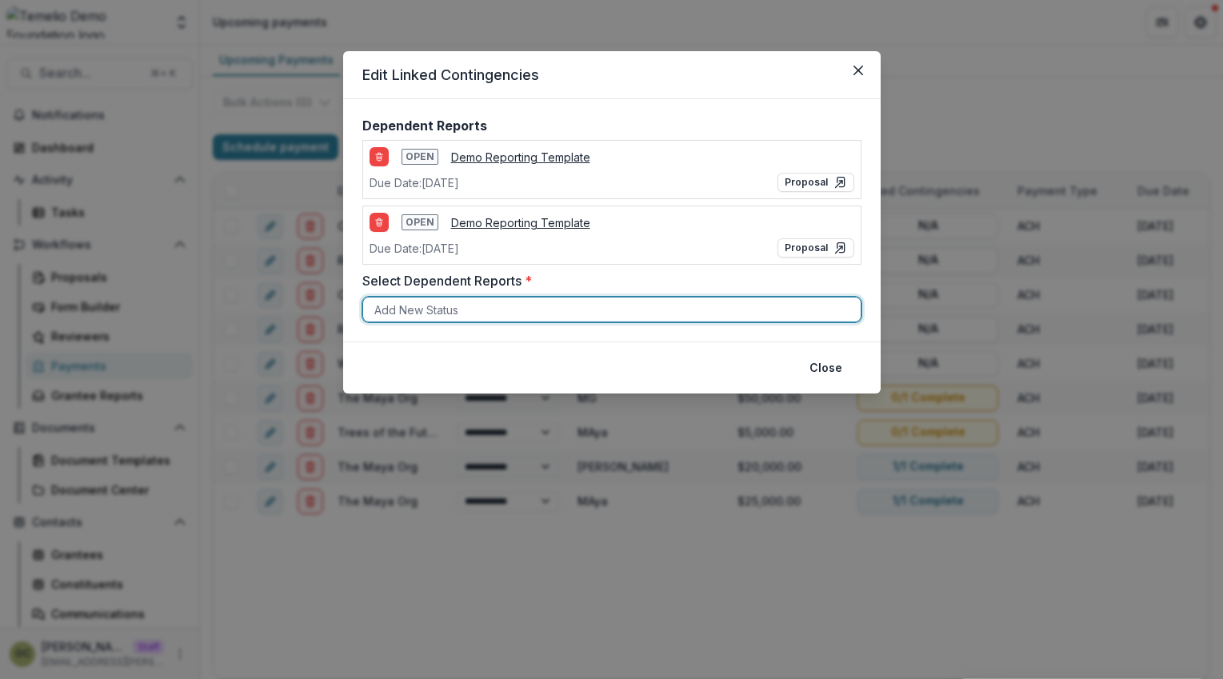
click at [686, 297] on div "Add New Status" at bounding box center [611, 310] width 499 height 26
click at [829, 367] on button "Close" at bounding box center [826, 368] width 52 height 26
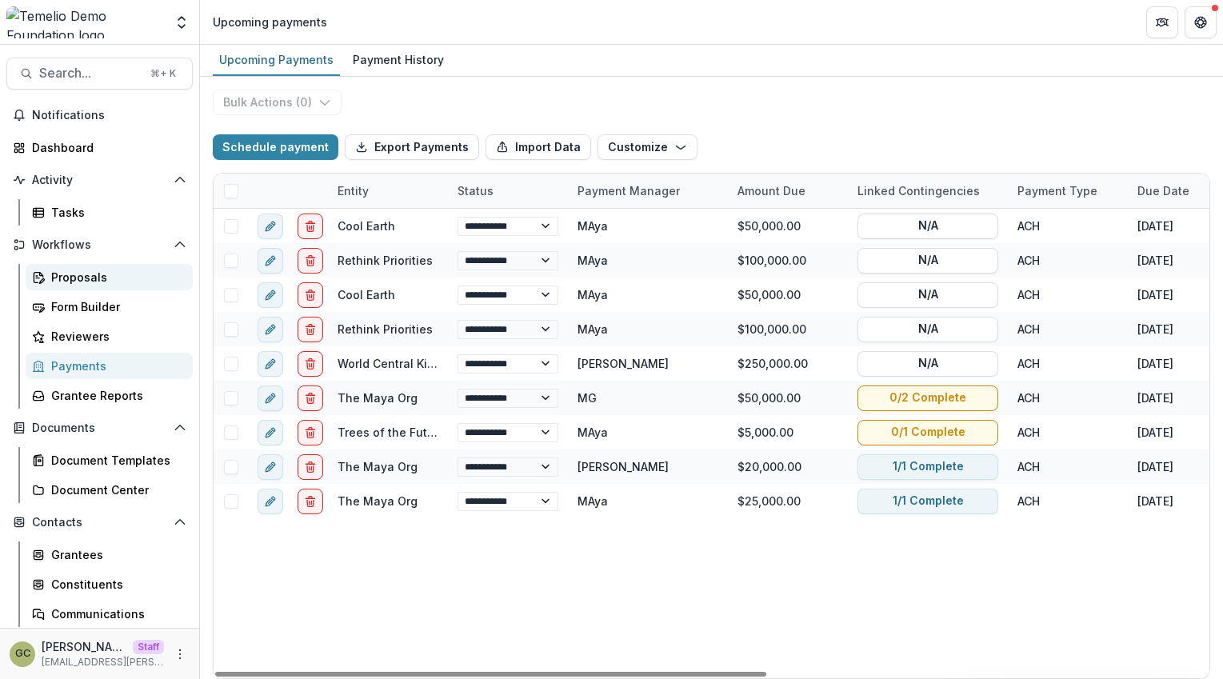
click at [75, 269] on div "Proposals" at bounding box center [115, 277] width 129 height 17
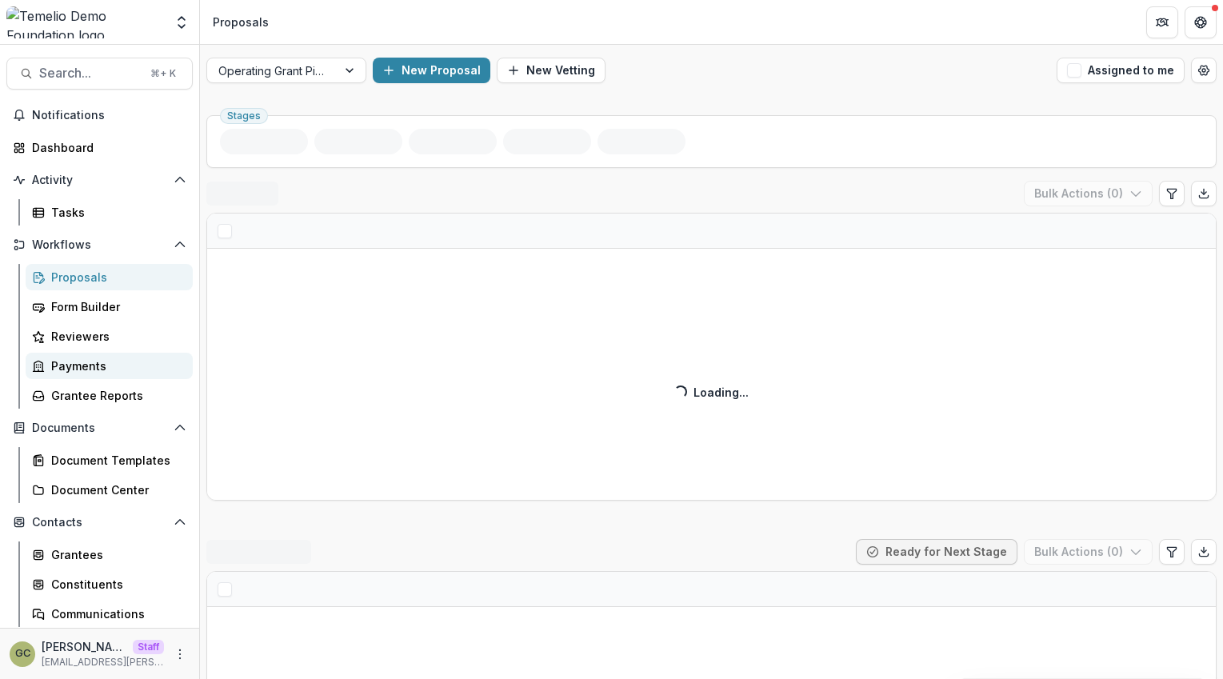
click at [82, 367] on div "Payments" at bounding box center [115, 366] width 129 height 17
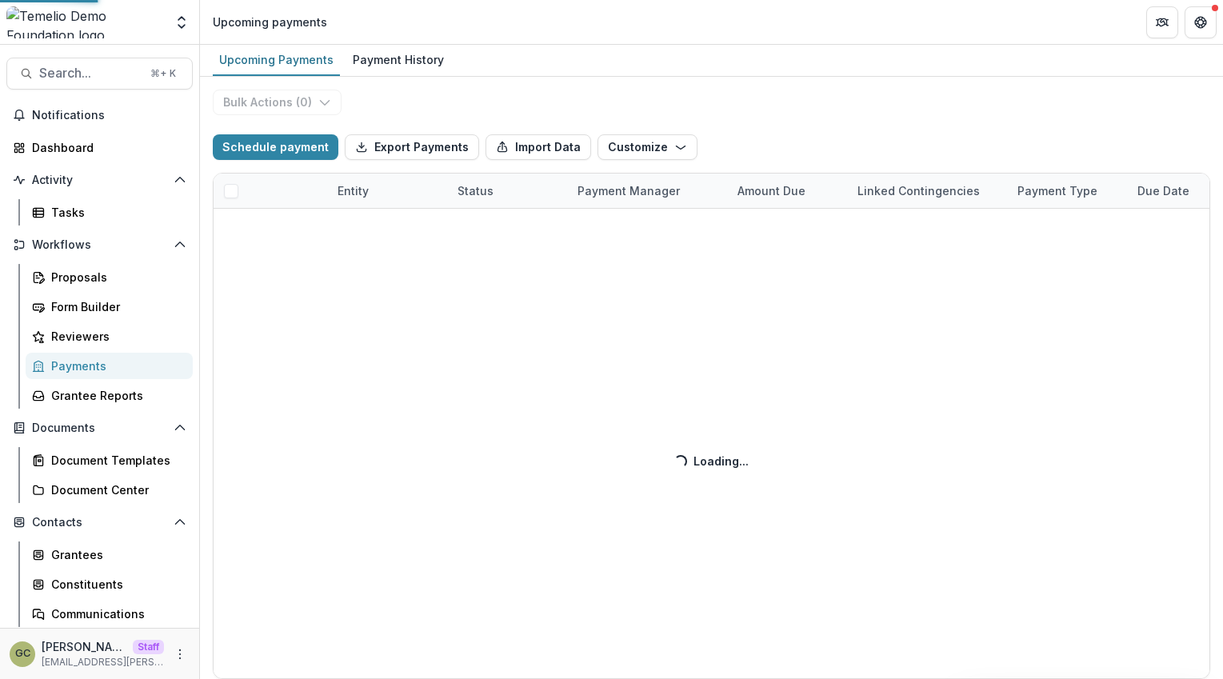
click at [99, 366] on div "Payments" at bounding box center [115, 366] width 129 height 17
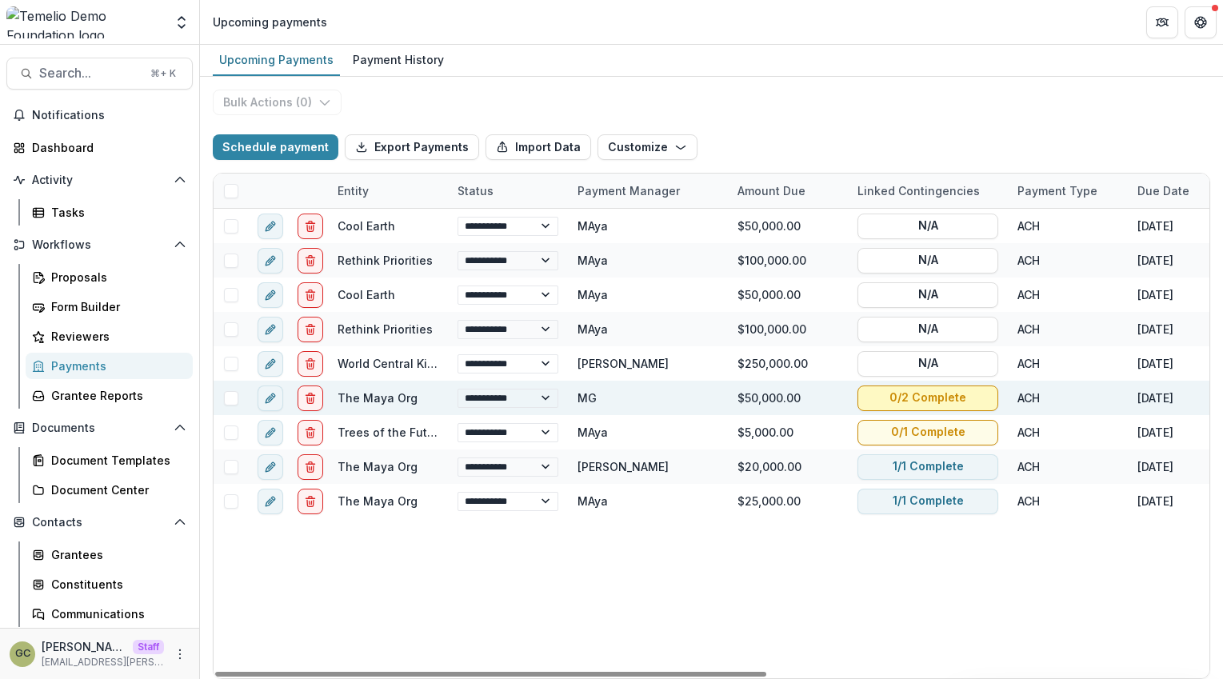
click at [950, 394] on button "0/2 Complete" at bounding box center [928, 399] width 141 height 26
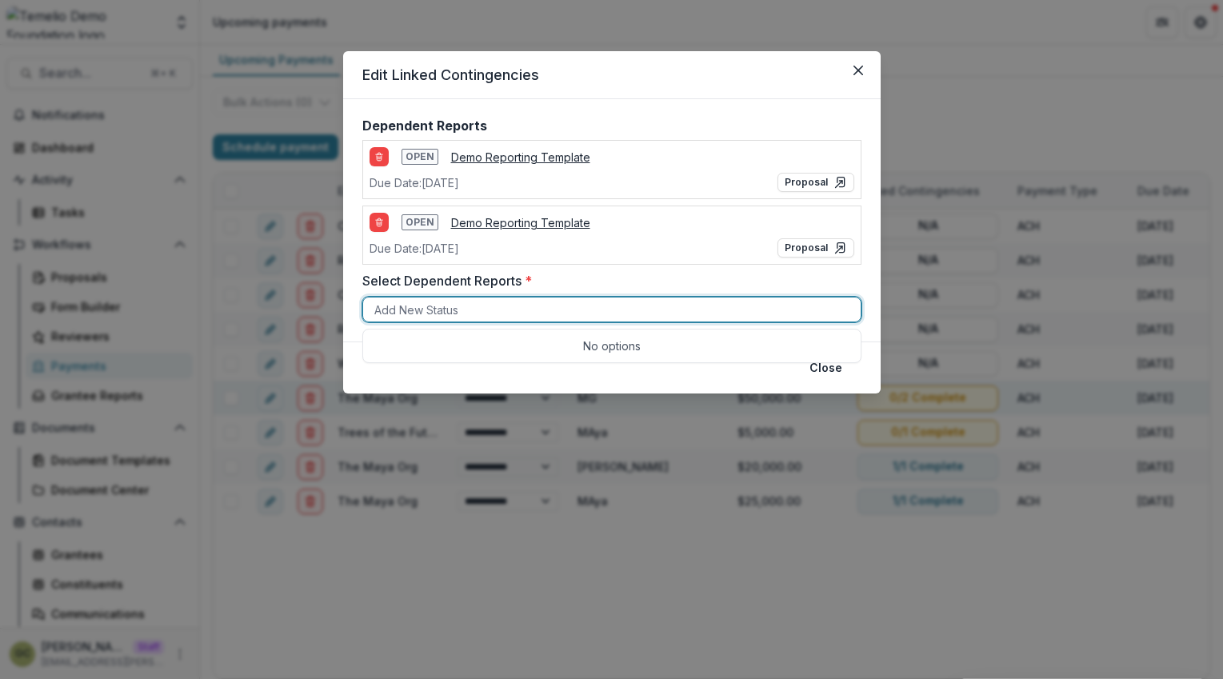
click at [780, 302] on div at bounding box center [611, 310] width 475 height 20
click at [1044, 328] on div "Edit Linked Contingencies Dependent Reports Open Demo Reporting Template Due Da…" at bounding box center [611, 339] width 1223 height 679
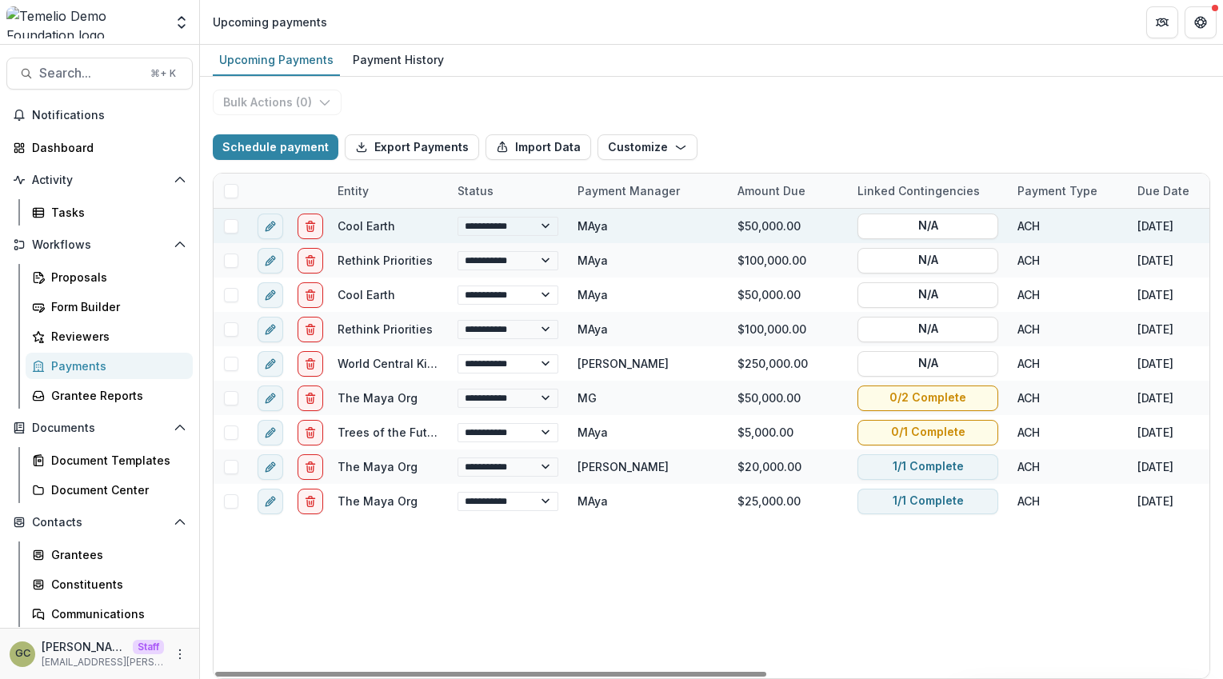
click at [366, 225] on link "Cool Earth" at bounding box center [367, 226] width 58 height 14
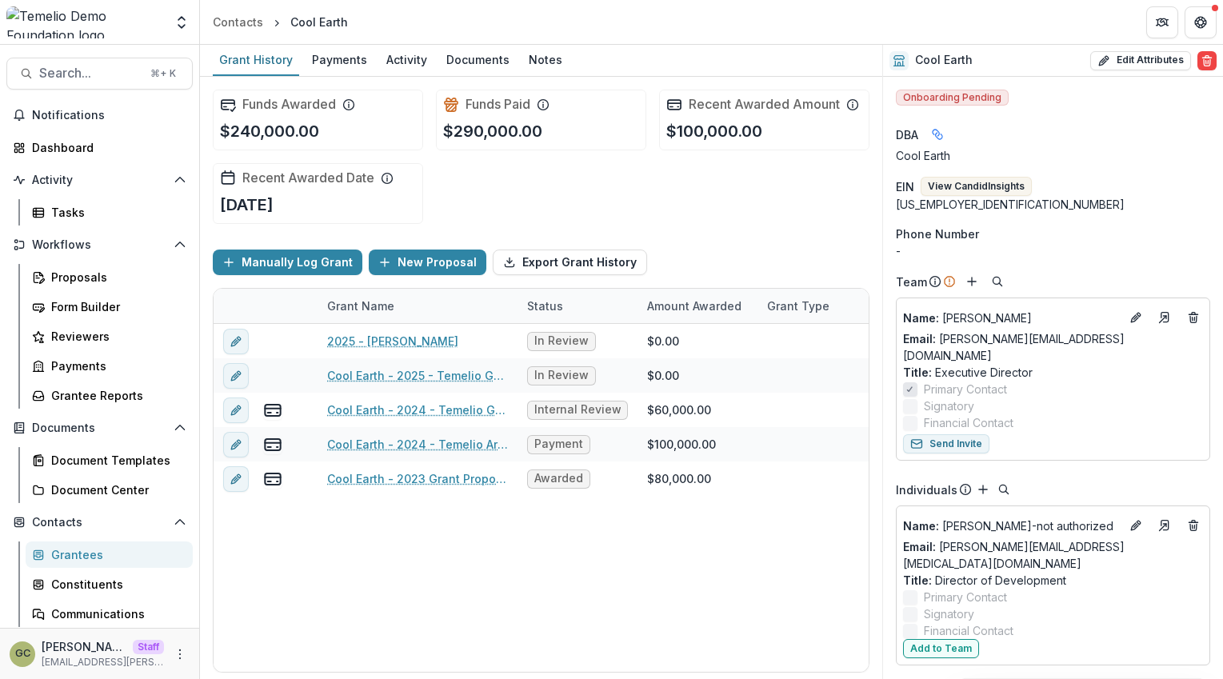
click at [553, 189] on div "Funds Awarded $240,000.00 Funds Paid $290,000.00 Recent Awarded Amount $100,000…" at bounding box center [541, 157] width 657 height 160
click at [645, 194] on div "Funds Awarded $240,000.00 Funds Paid $290,000.00 Recent Awarded Amount $100,000…" at bounding box center [541, 157] width 657 height 160
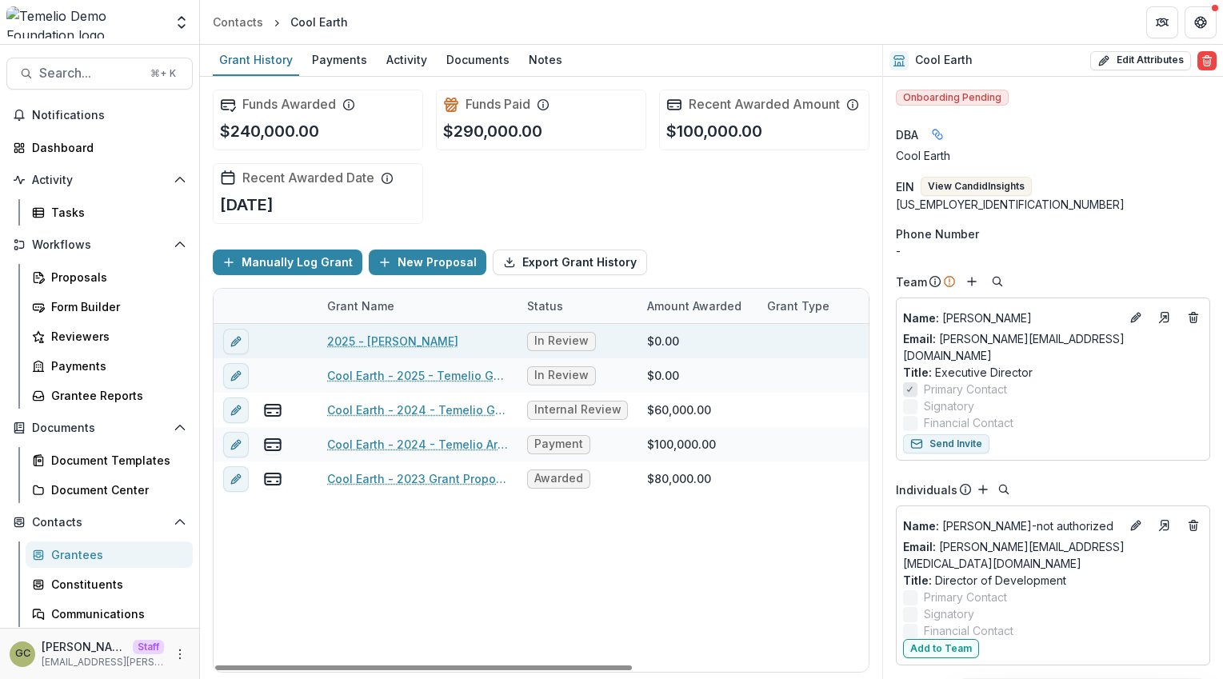
click at [397, 343] on link "2025 - Temelio LOI" at bounding box center [392, 341] width 131 height 17
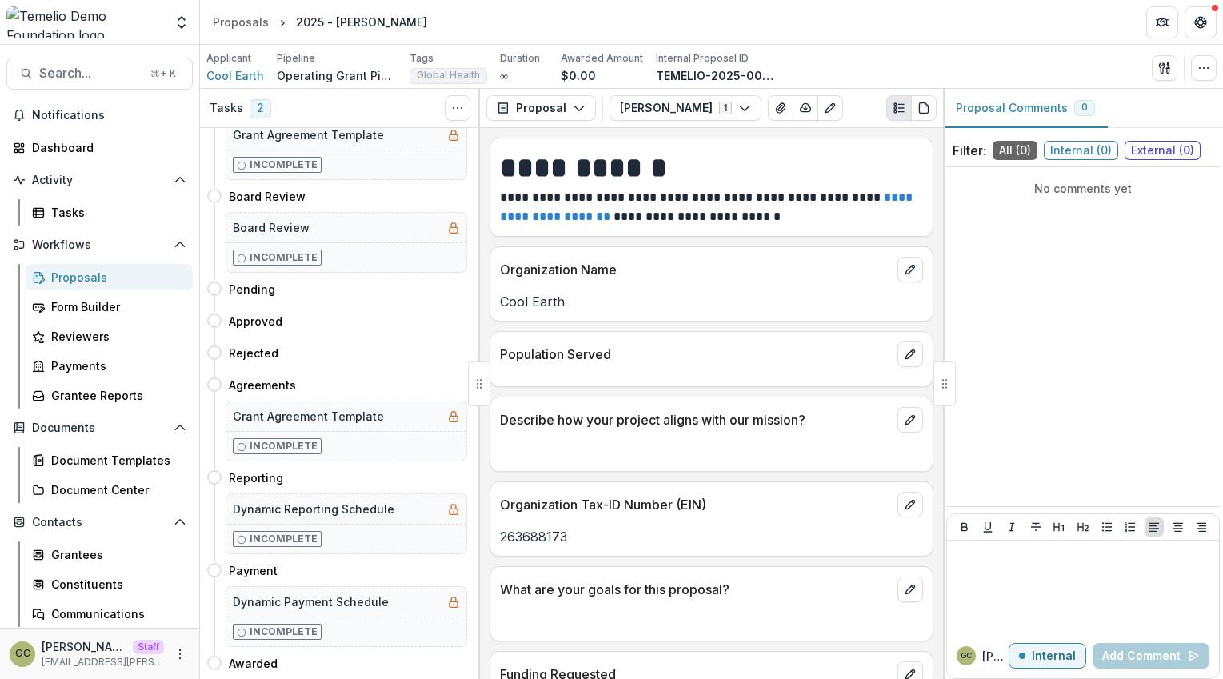
scroll to position [202, 0]
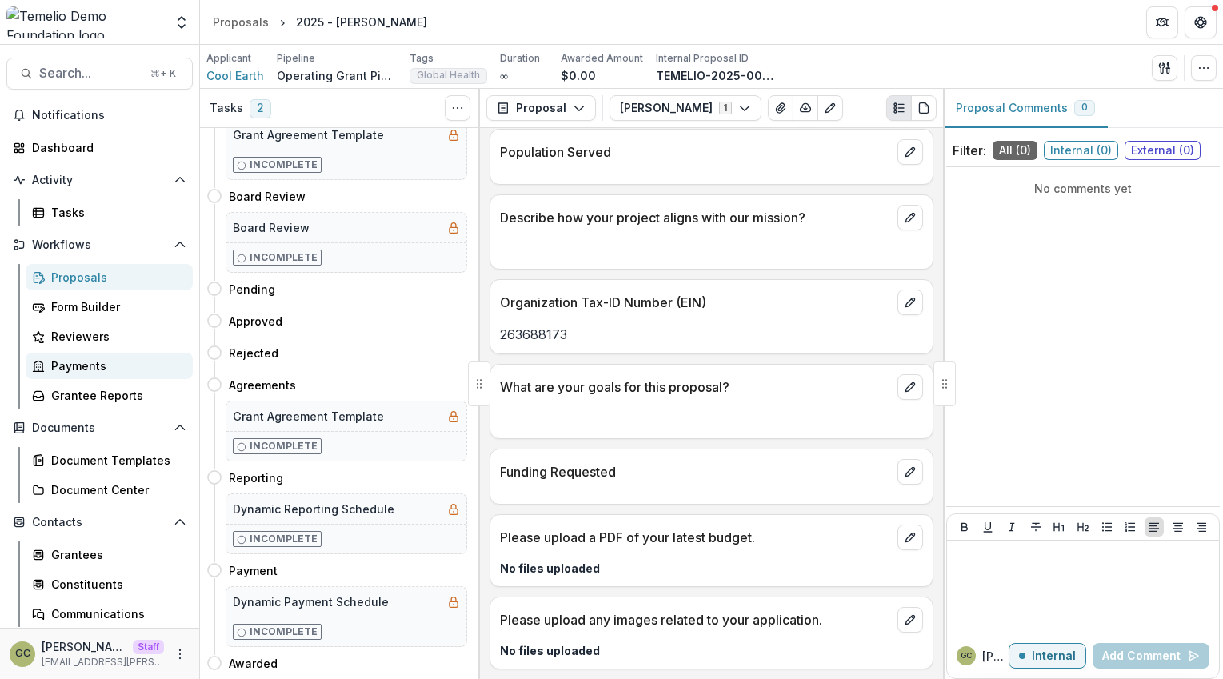
click at [102, 361] on div "Payments" at bounding box center [115, 366] width 129 height 17
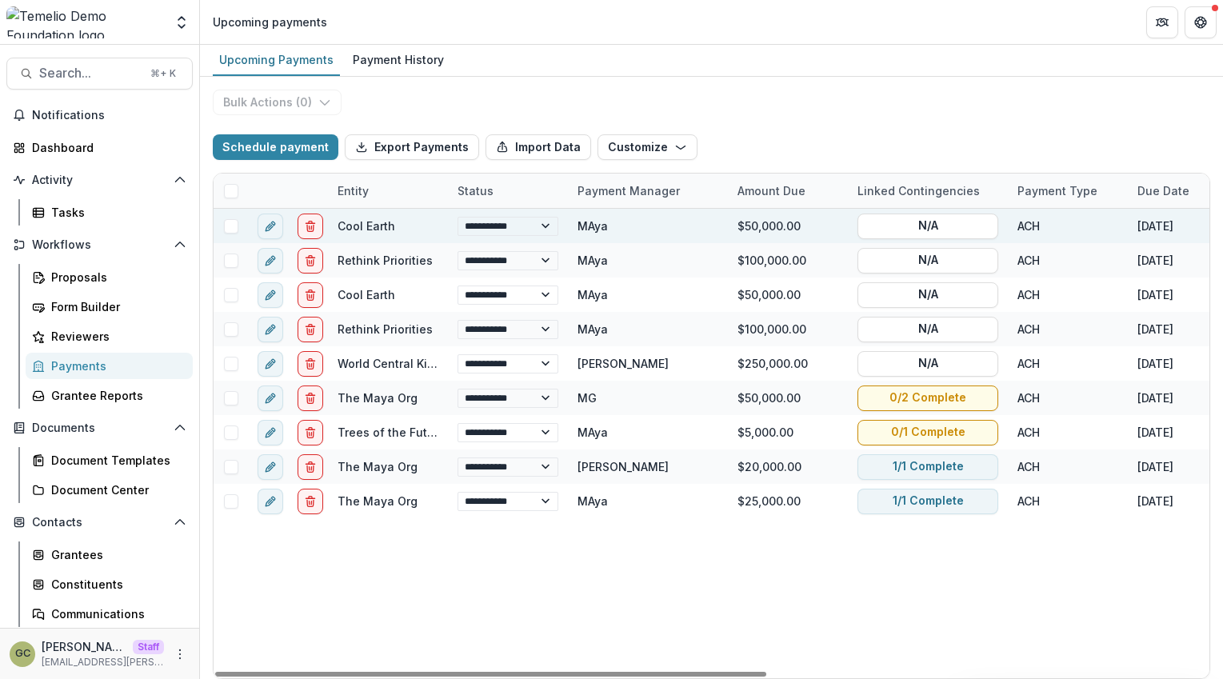
click at [380, 220] on link "Cool Earth" at bounding box center [367, 226] width 58 height 14
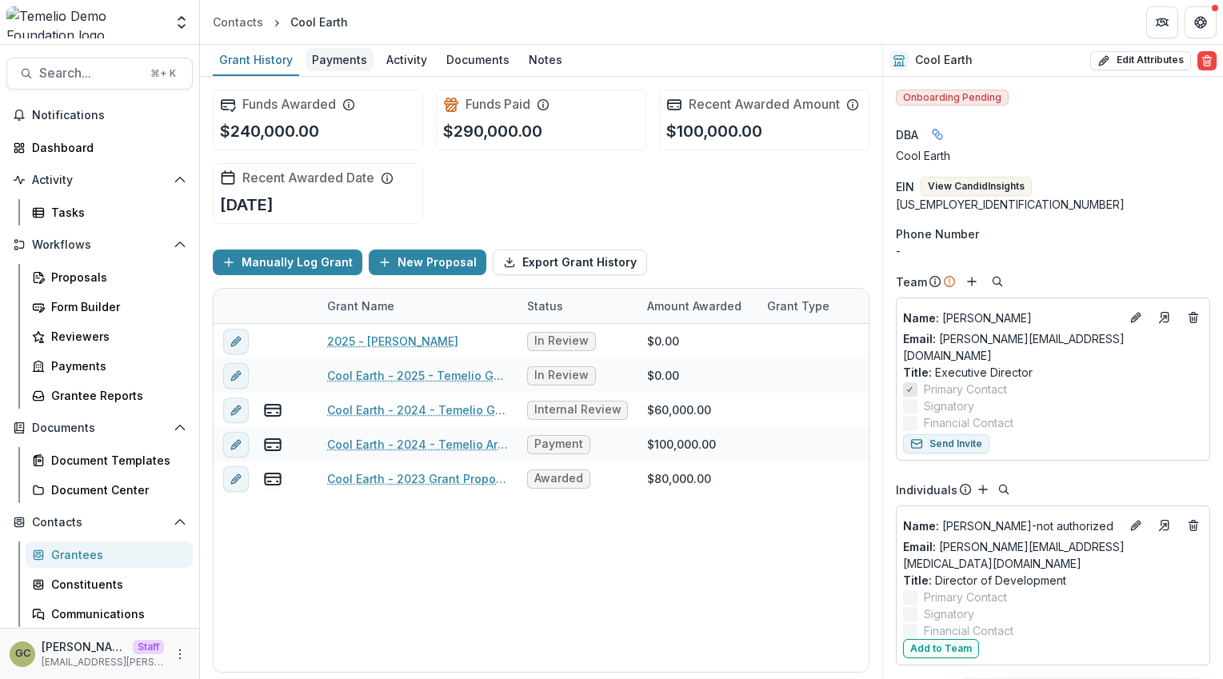
click at [335, 64] on div "Payments" at bounding box center [340, 59] width 68 height 23
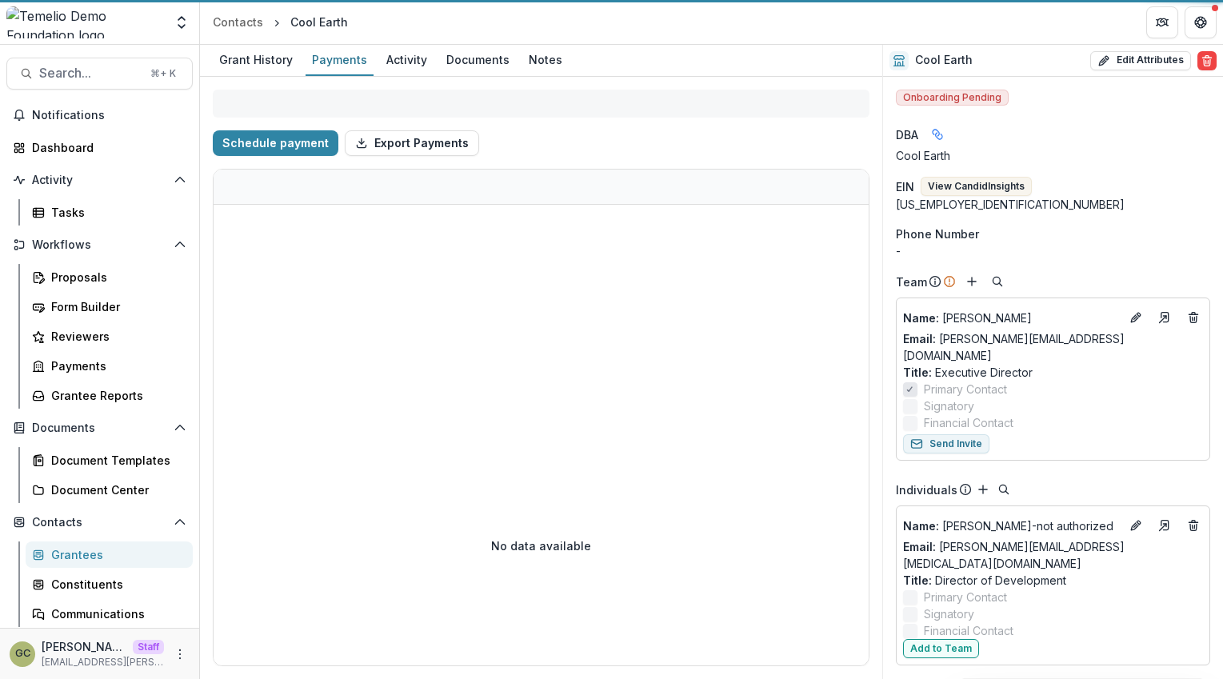
select select "****"
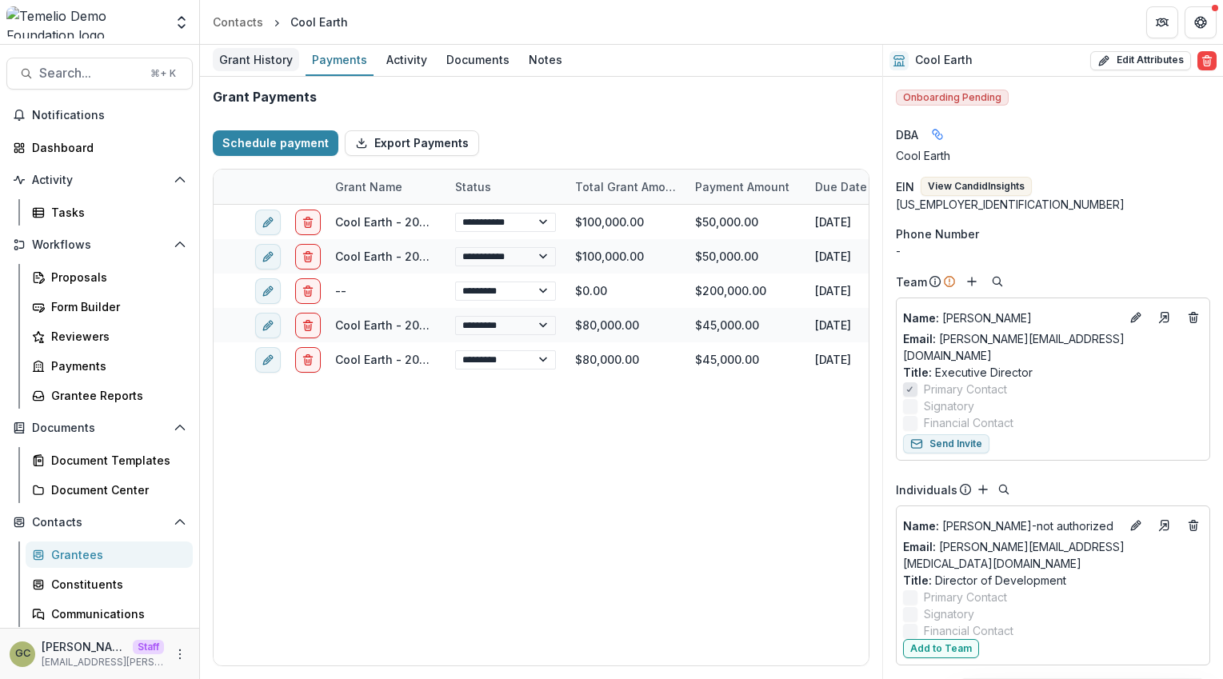
click at [278, 62] on div "Grant History" at bounding box center [256, 59] width 86 height 23
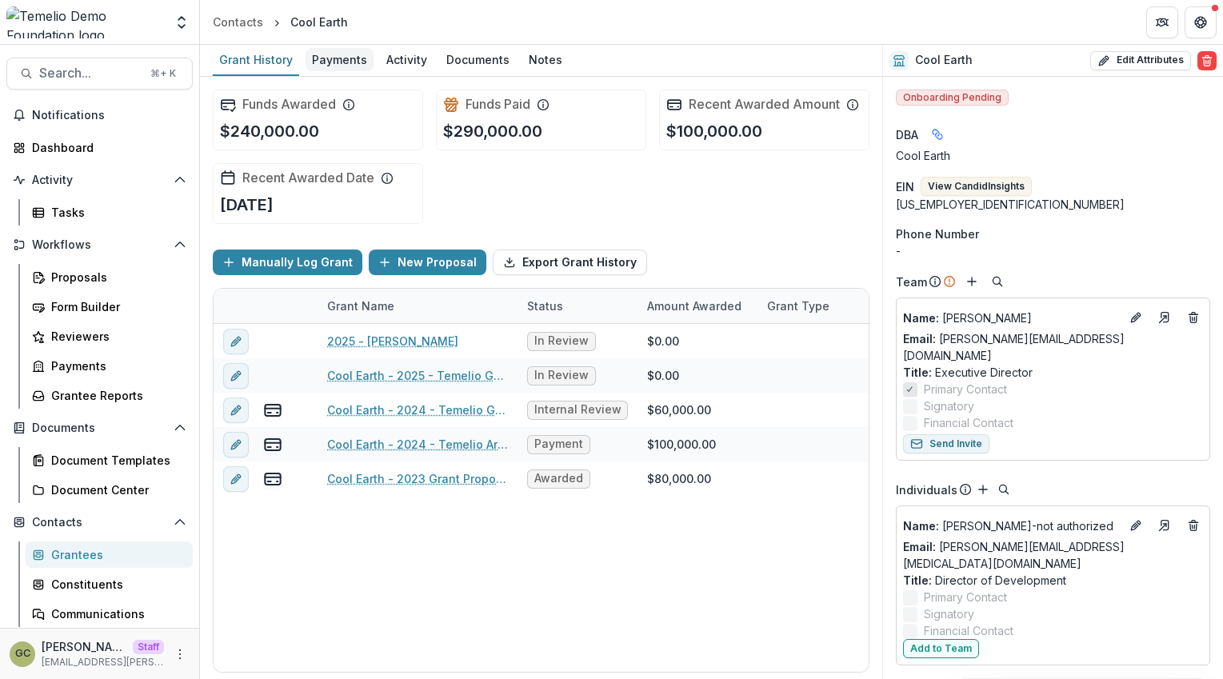
click at [346, 65] on div "Payments" at bounding box center [340, 59] width 68 height 23
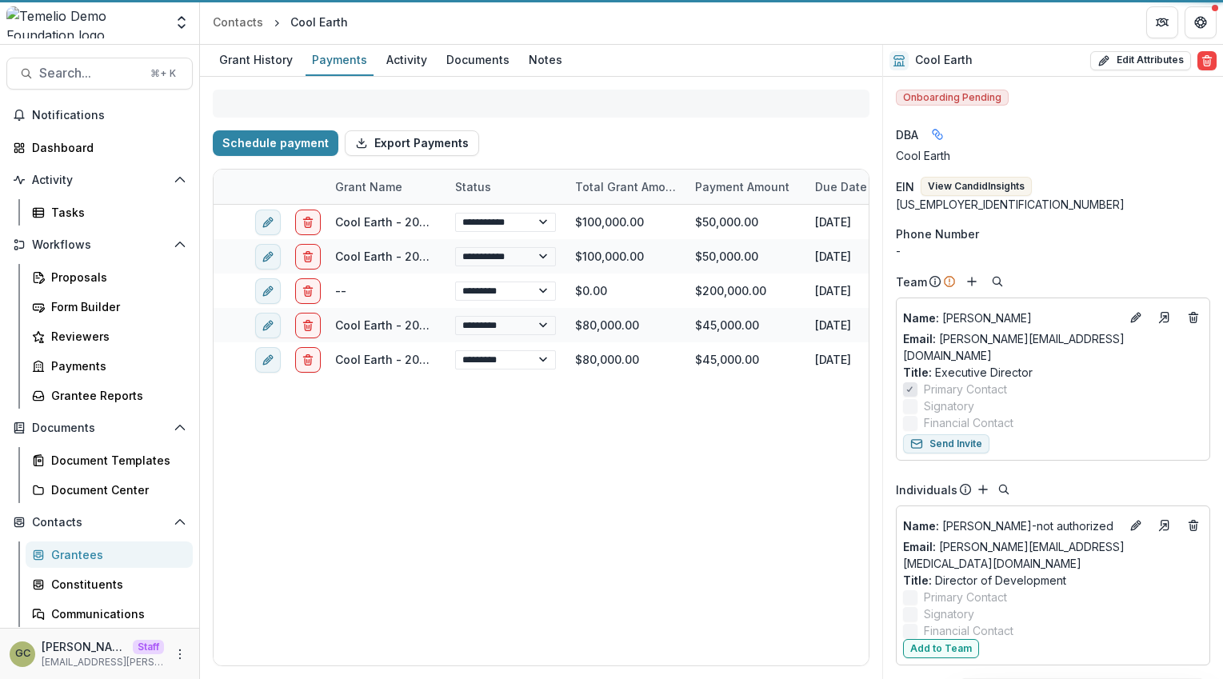
select select "****"
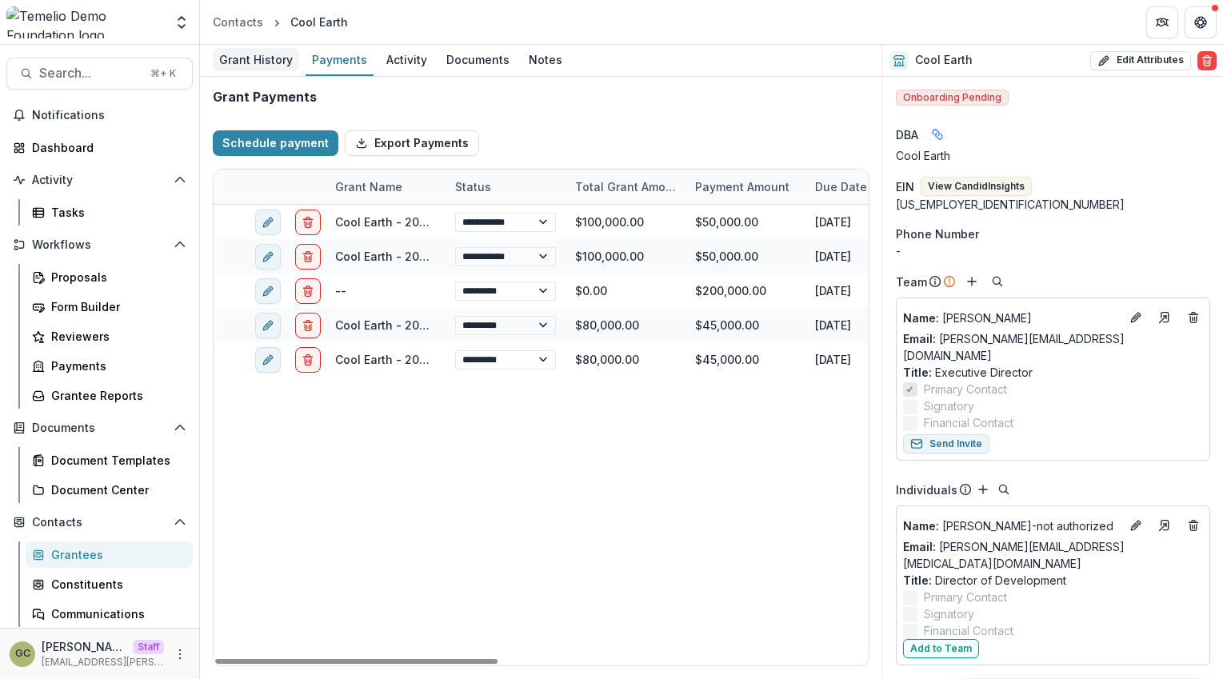
click at [239, 59] on div "Grant History" at bounding box center [256, 59] width 86 height 23
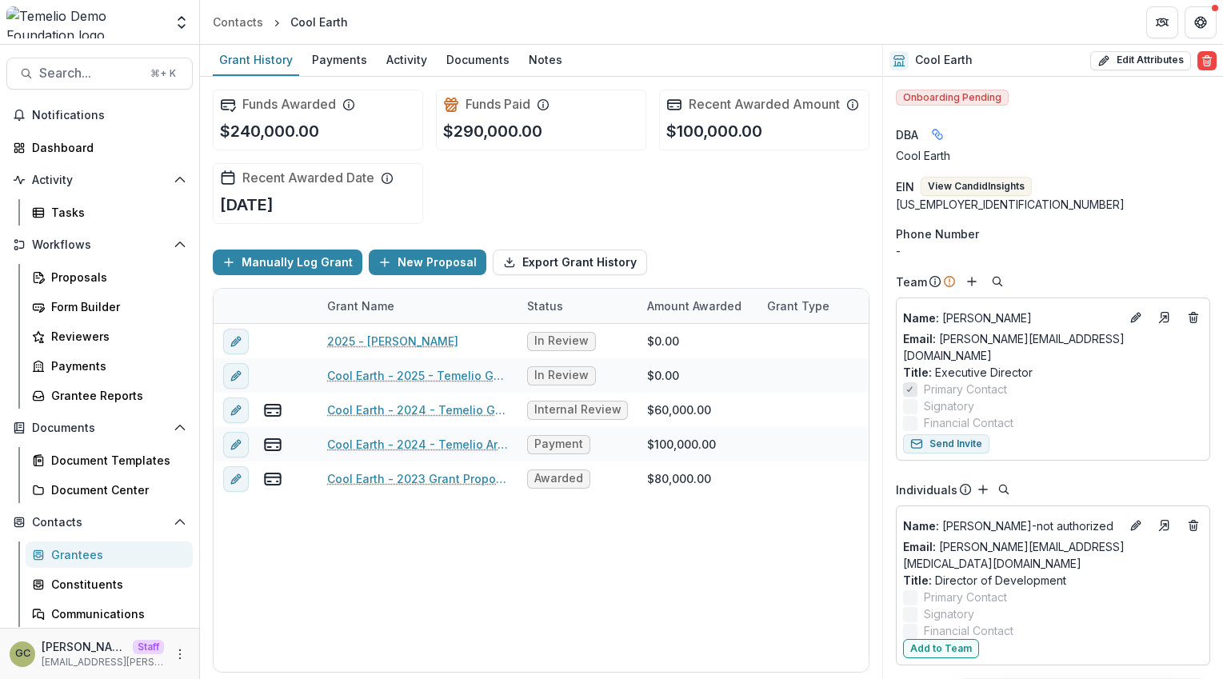
click at [616, 215] on div "Funds Awarded $240,000.00 Funds Paid $290,000.00 Recent Awarded Amount $100,000…" at bounding box center [541, 157] width 657 height 160
click at [734, 201] on div "Funds Awarded $240,000.00 Funds Paid $290,000.00 Recent Awarded Amount $100,000…" at bounding box center [541, 157] width 657 height 160
click at [547, 190] on div "Funds Awarded $240,000.00 Funds Paid $290,000.00 Recent Awarded Amount $100,000…" at bounding box center [541, 157] width 657 height 160
click at [482, 200] on div "Funds Awarded $240,000.00 Funds Paid $290,000.00 Recent Awarded Amount $100,000…" at bounding box center [541, 157] width 657 height 160
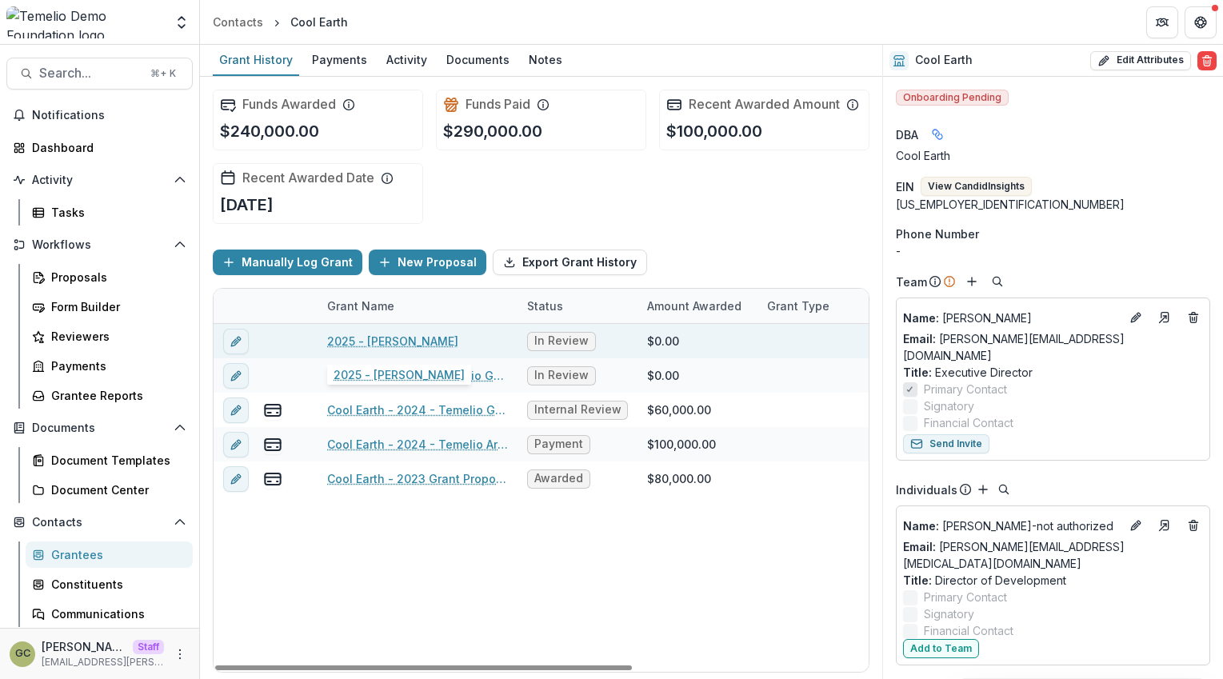
click at [414, 338] on link "2025 - Temelio LOI" at bounding box center [392, 341] width 131 height 17
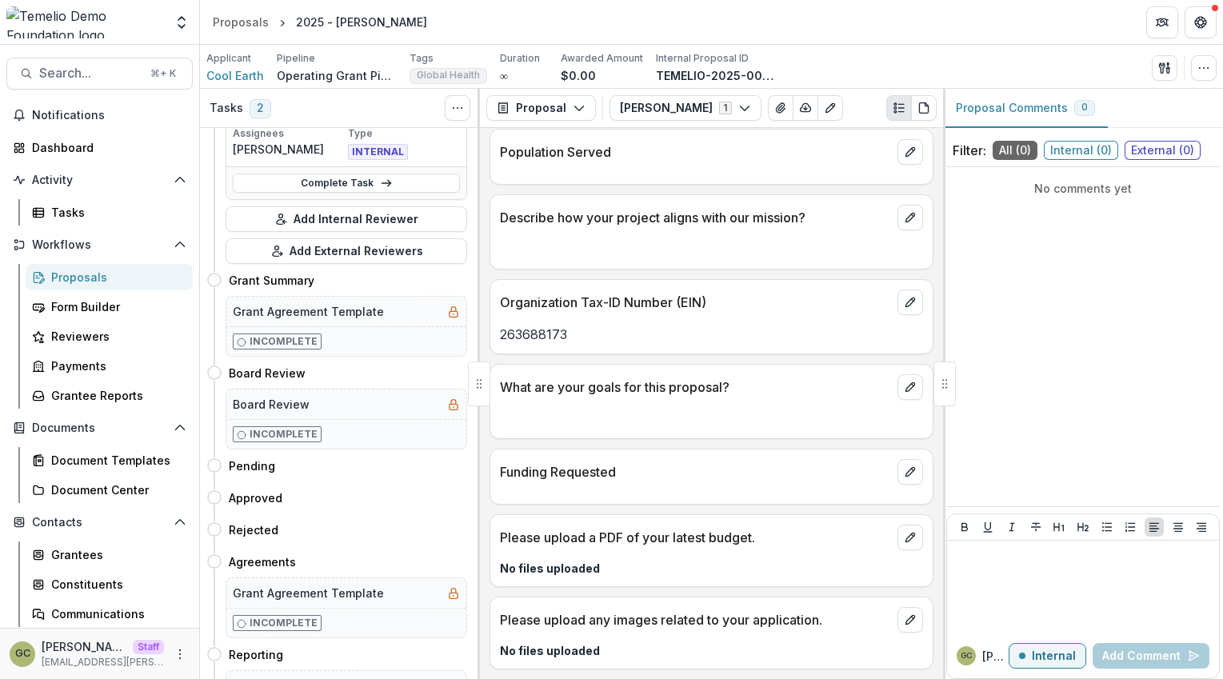
scroll to position [487, 0]
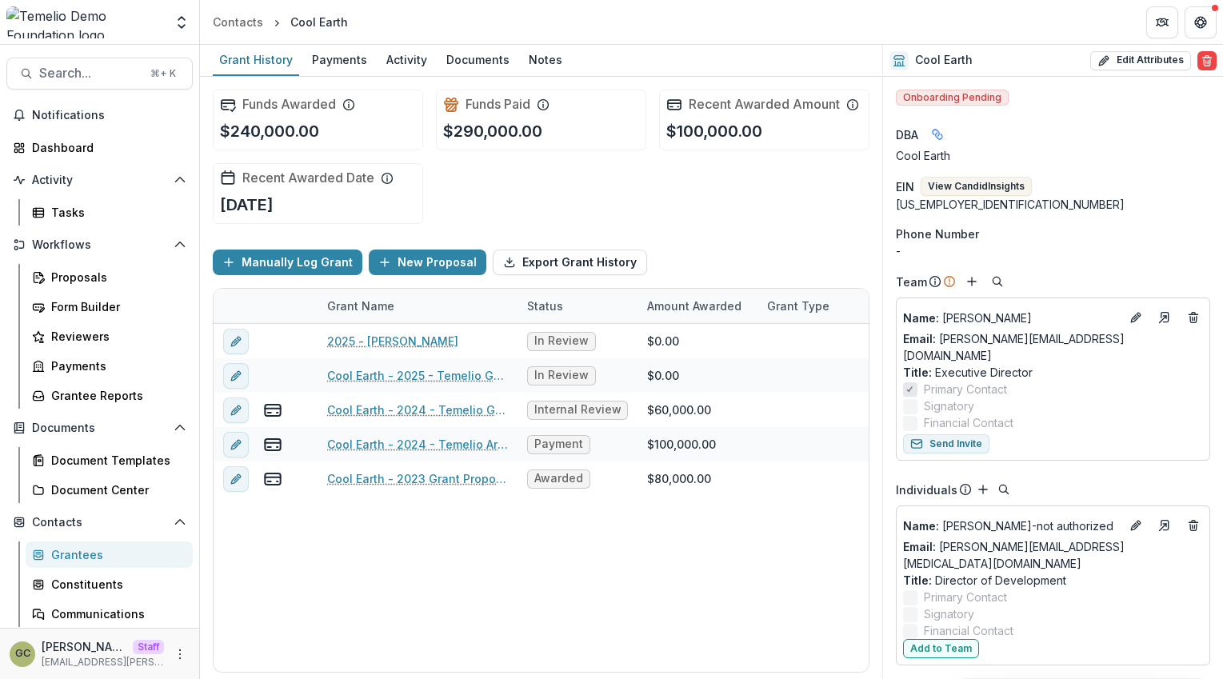
click at [450, 176] on div "Funds Awarded $240,000.00 Funds Paid $290,000.00 Recent Awarded Amount $100,000…" at bounding box center [541, 157] width 657 height 160
click at [476, 124] on p "$290,000.00" at bounding box center [492, 131] width 99 height 24
click at [1121, 67] on button "Edit Attributes" at bounding box center [1141, 60] width 101 height 19
select select
select select "**********"
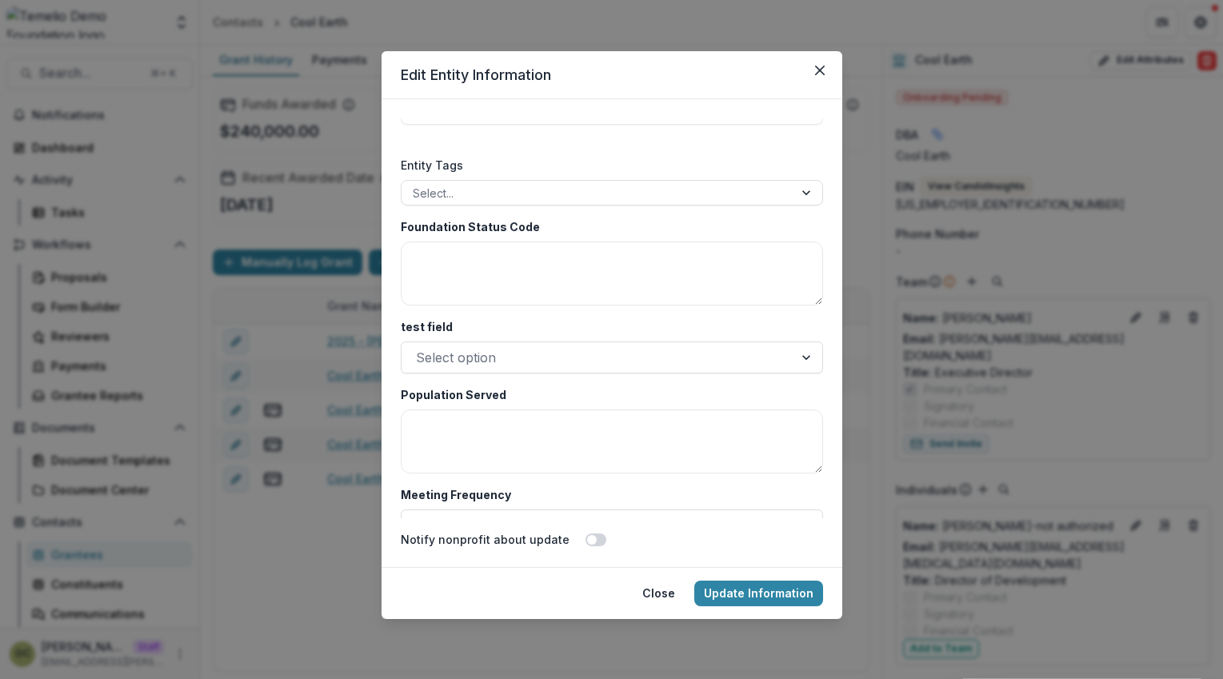
scroll to position [3843, 0]
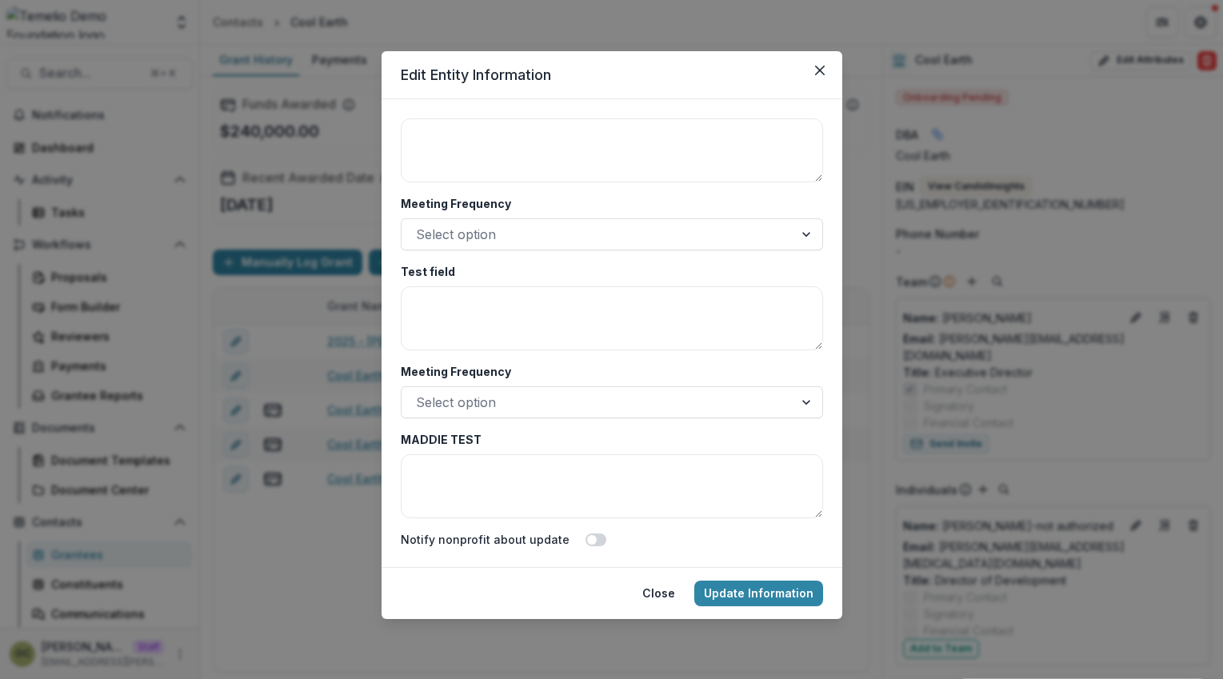
click at [920, 282] on div "**********" at bounding box center [611, 339] width 1223 height 679
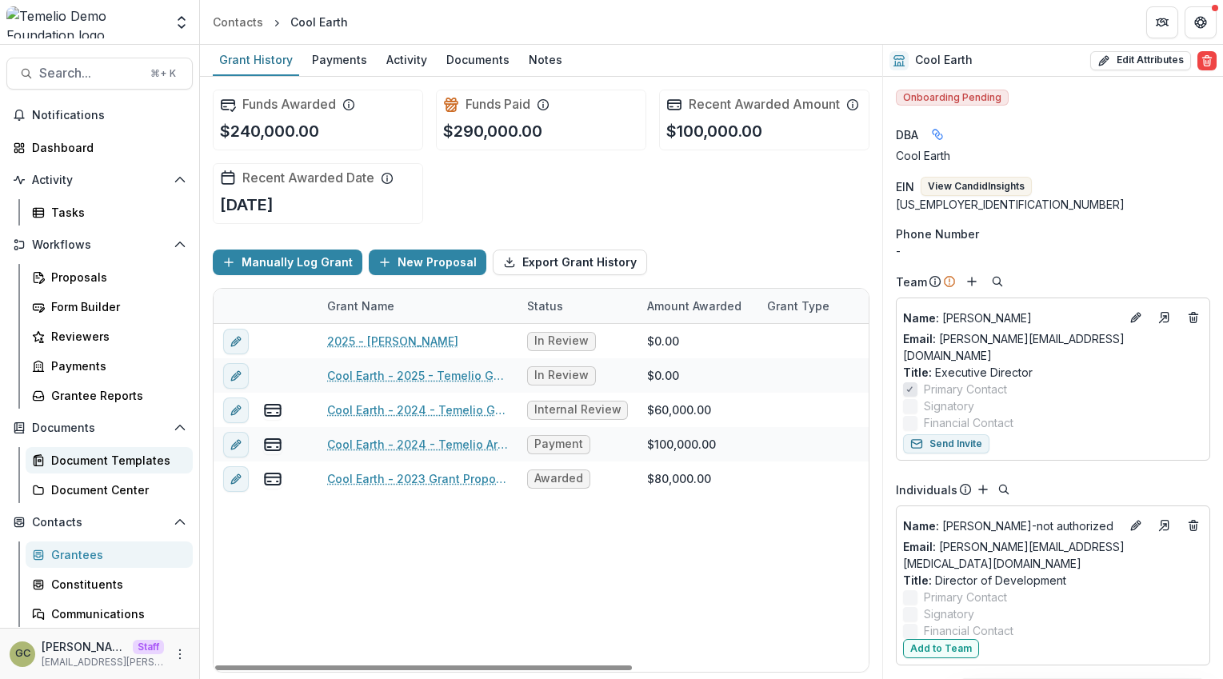
scroll to position [123, 0]
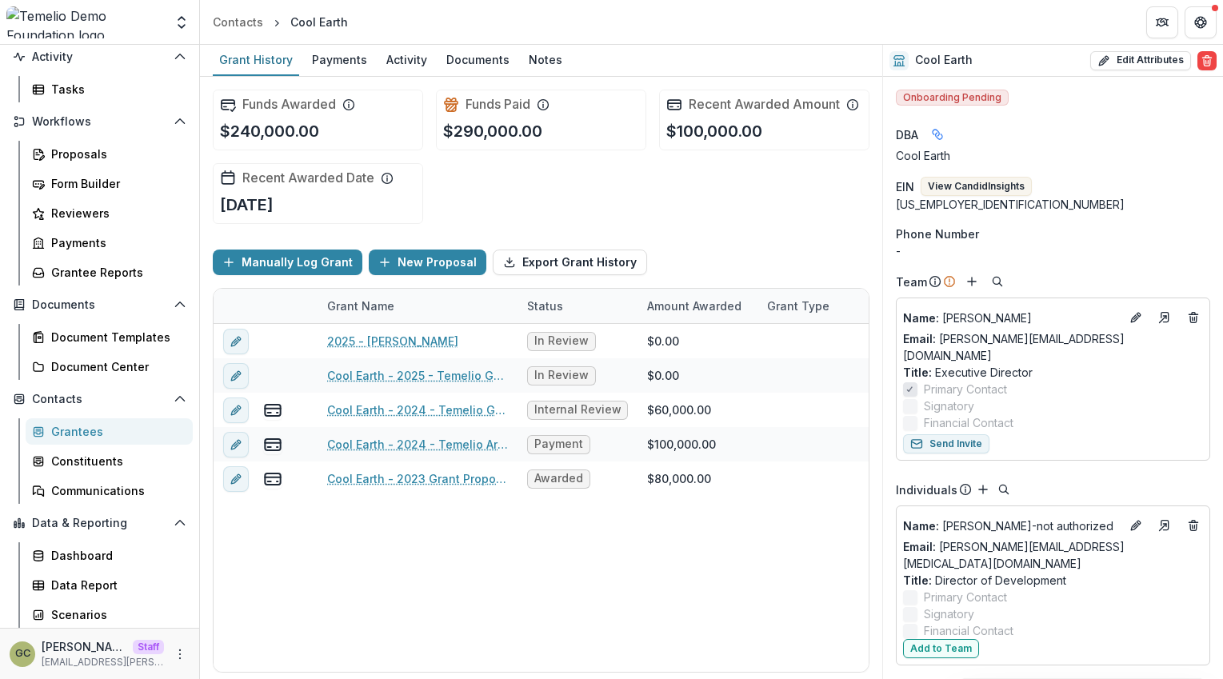
click at [86, 426] on div "Grantees" at bounding box center [115, 431] width 129 height 17
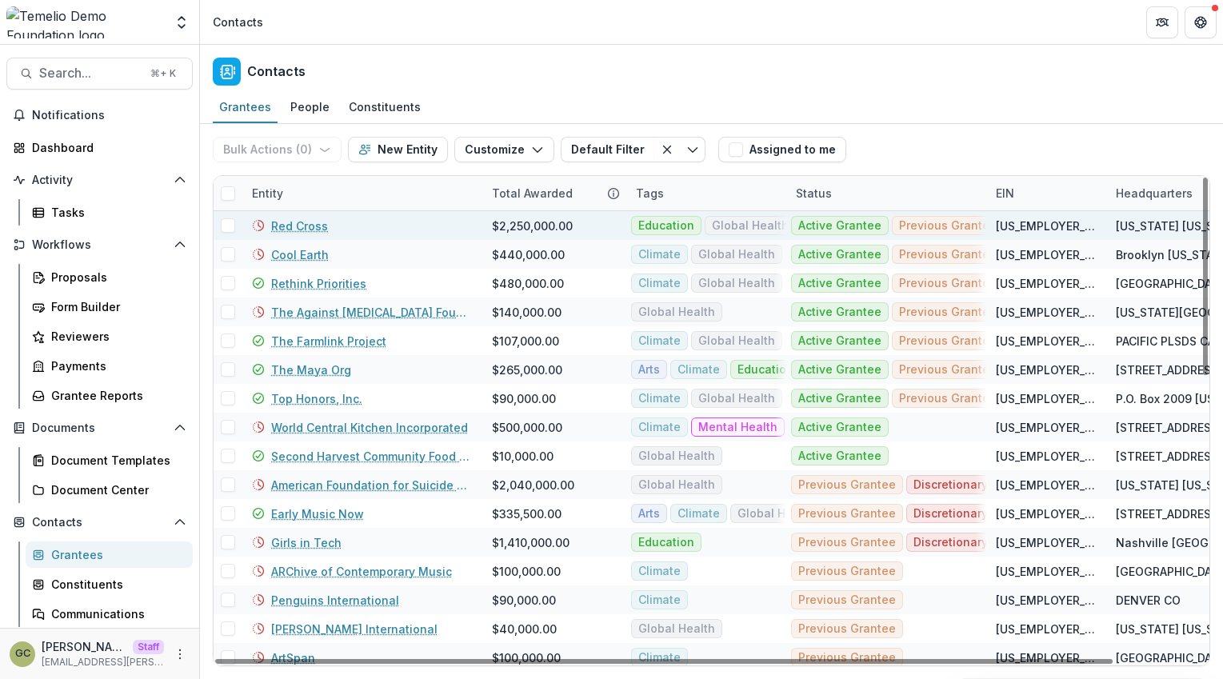
click at [310, 229] on link "Red Cross" at bounding box center [299, 226] width 57 height 17
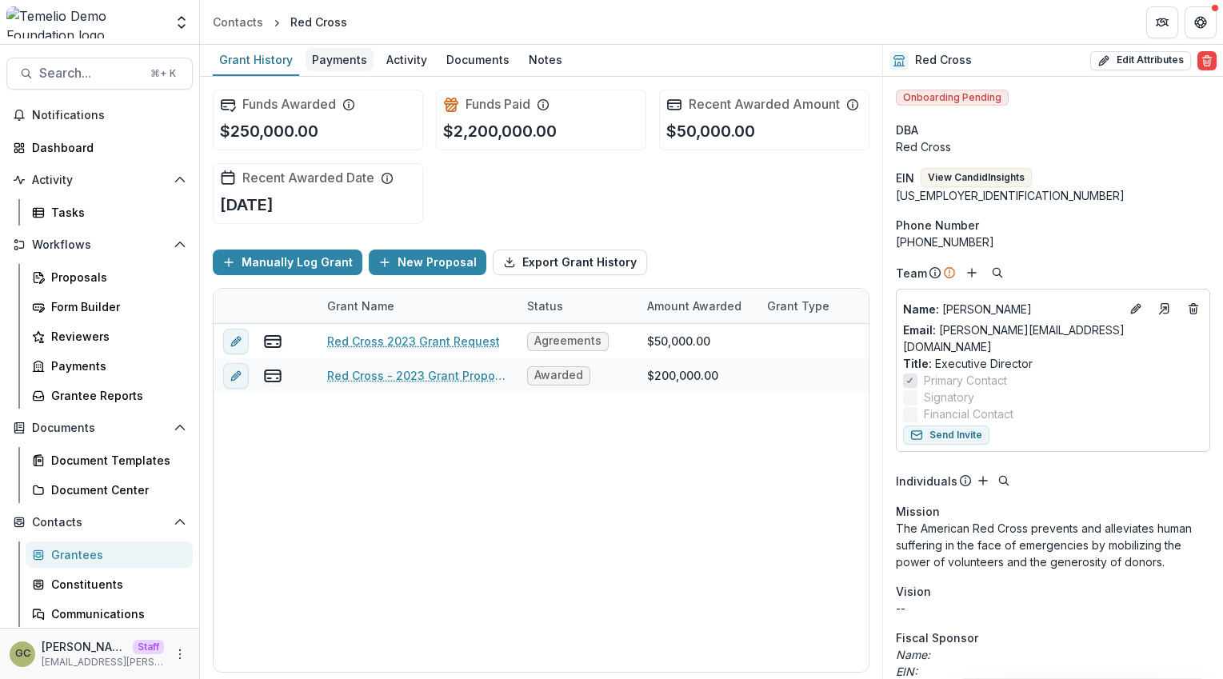
click at [339, 58] on div "Payments" at bounding box center [340, 59] width 68 height 23
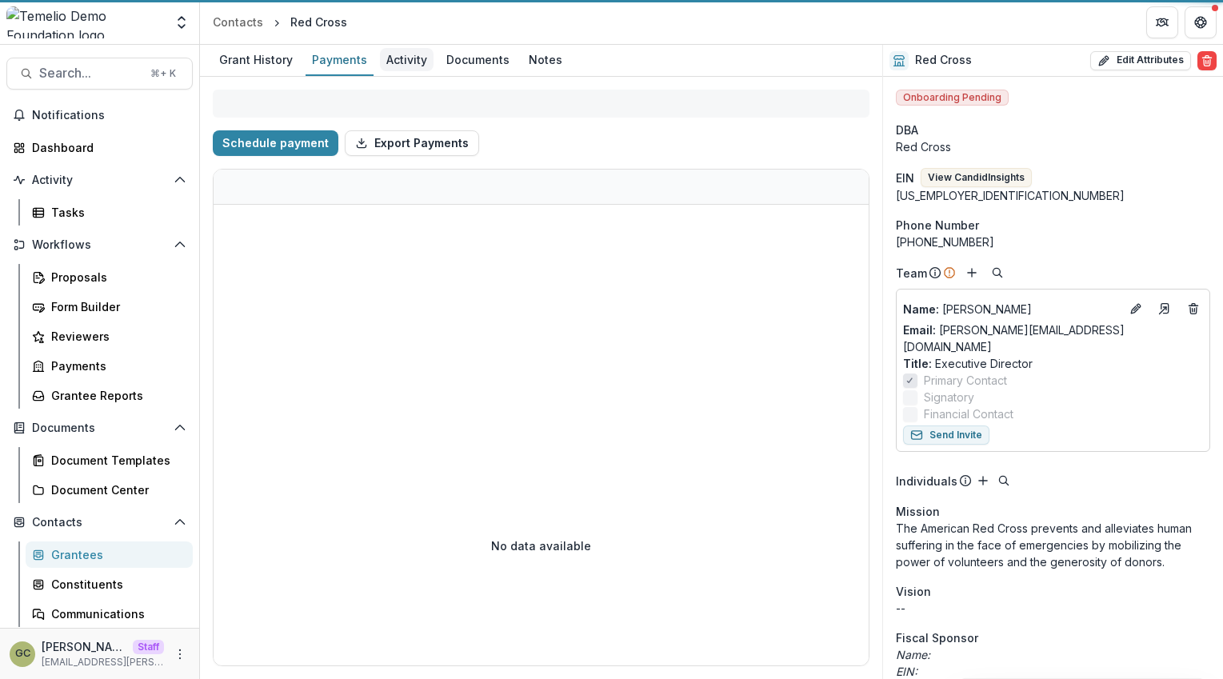
select select "****"
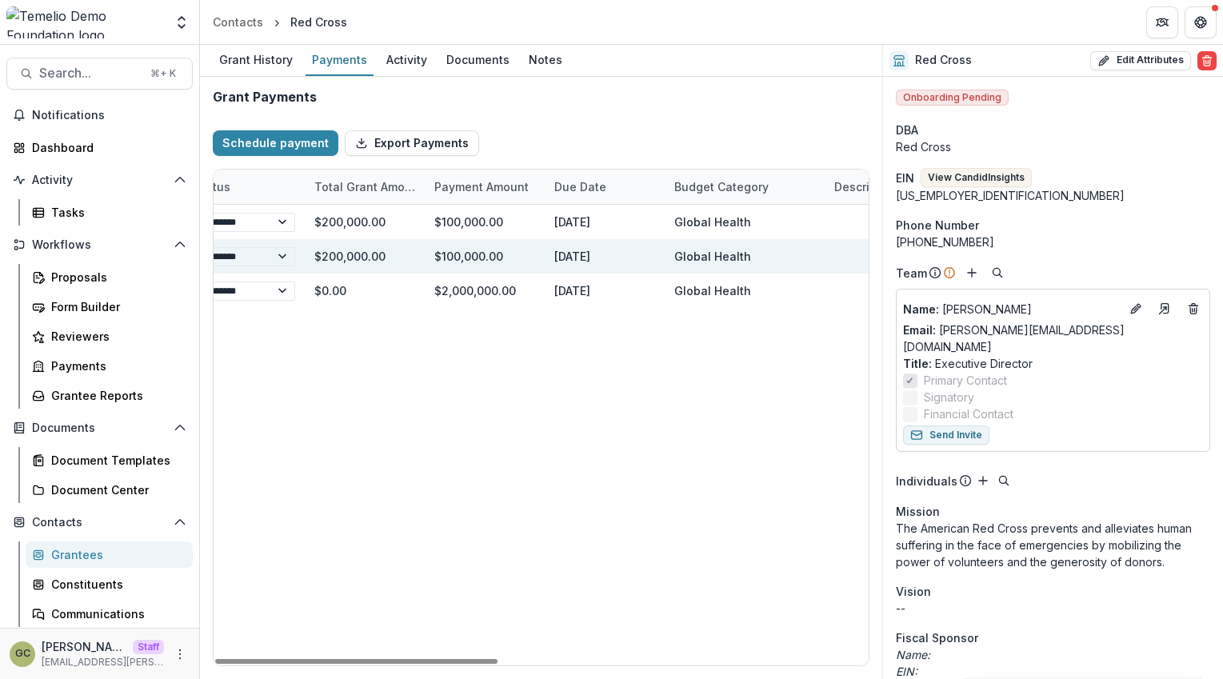
scroll to position [0, 274]
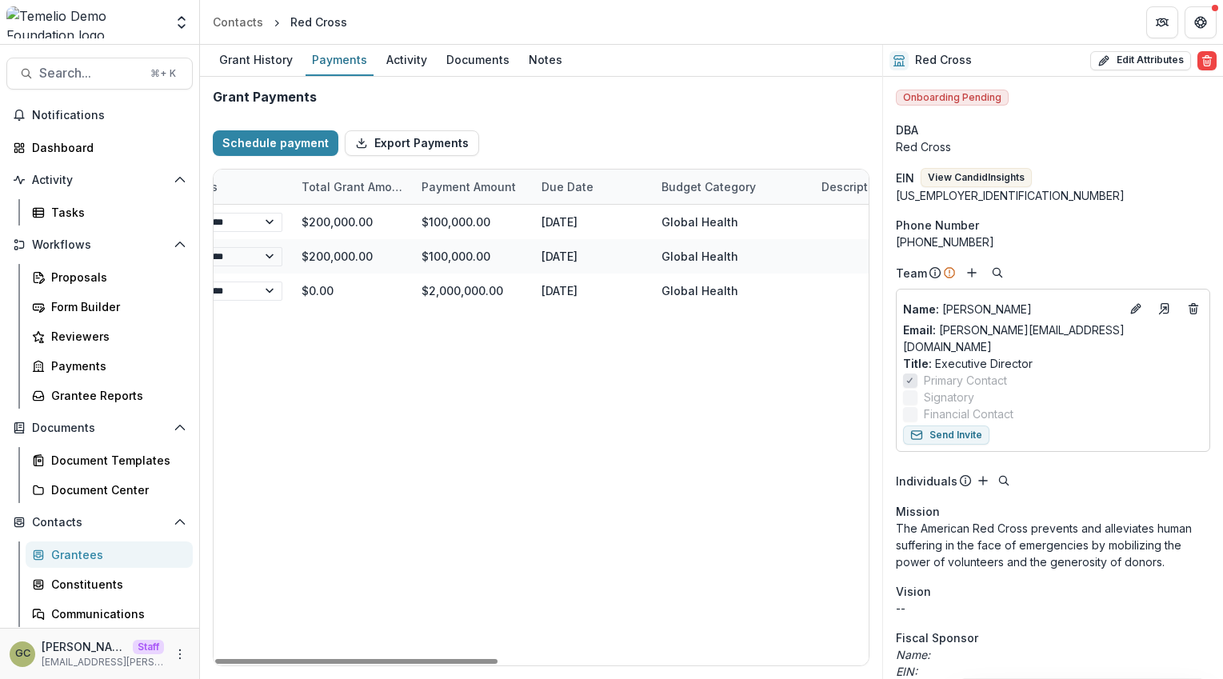
click at [362, 182] on div "Total Grant Amount" at bounding box center [352, 186] width 120 height 17
click at [455, 189] on div "Payment Amount" at bounding box center [469, 186] width 114 height 17
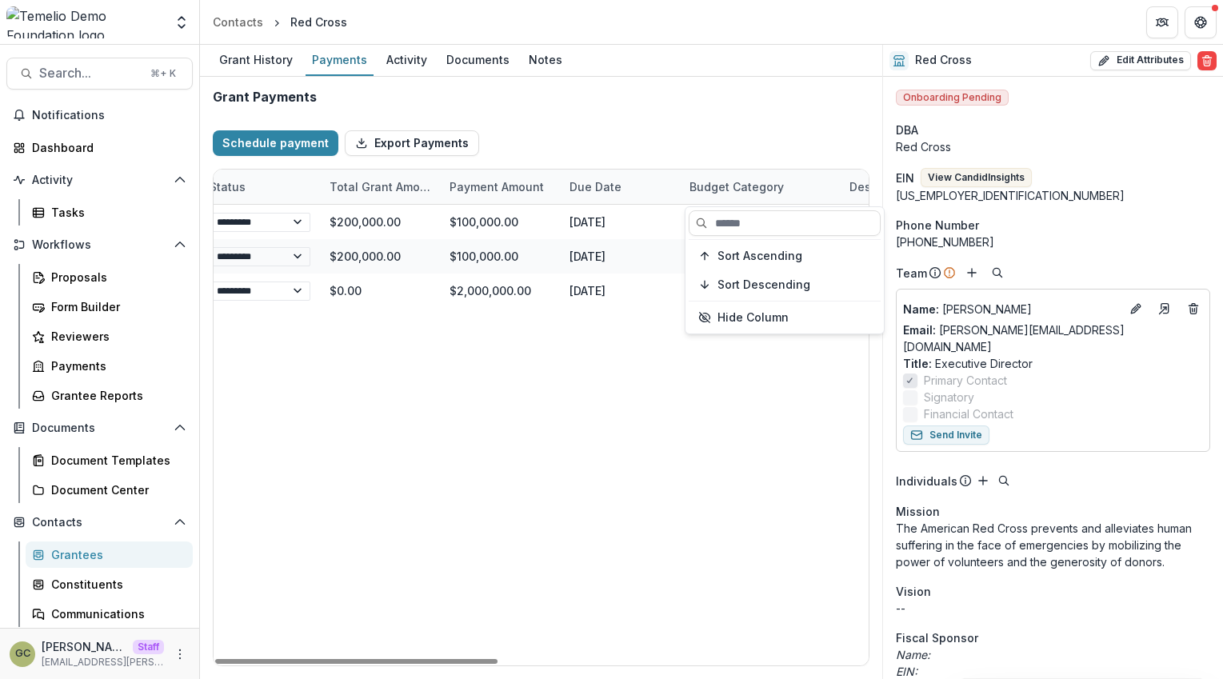
scroll to position [0, 0]
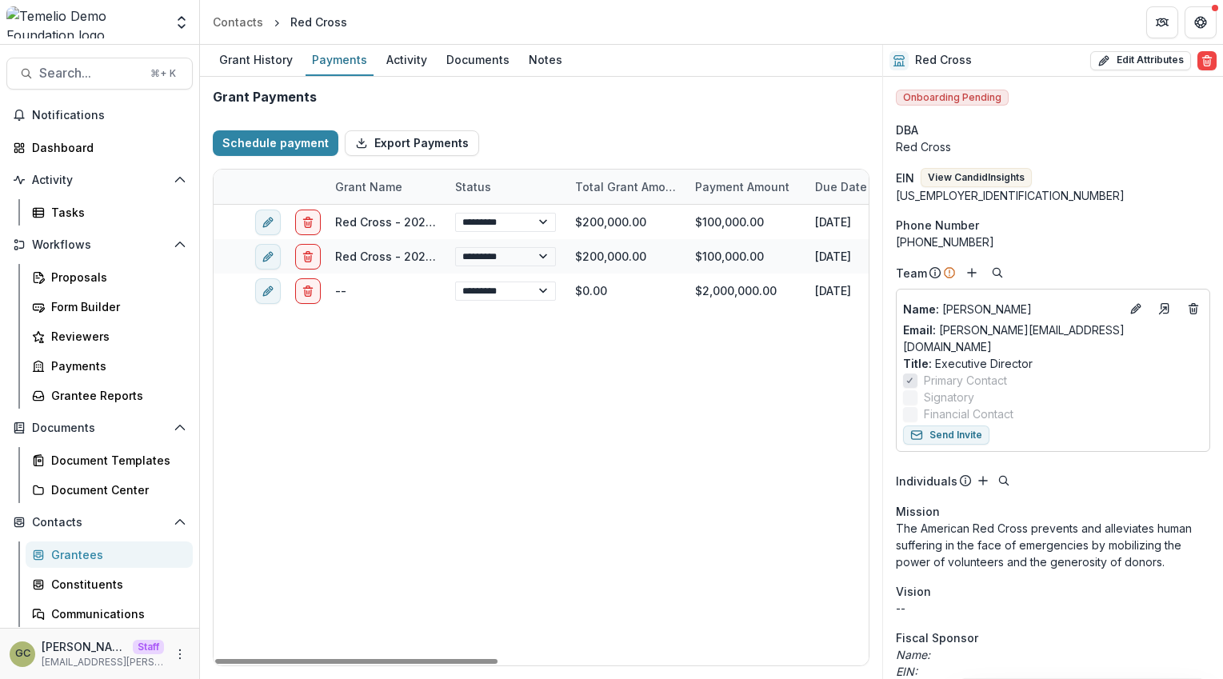
click at [545, 100] on div "Grant Payments" at bounding box center [541, 97] width 657 height 15
click at [421, 55] on div "Activity" at bounding box center [407, 59] width 54 height 23
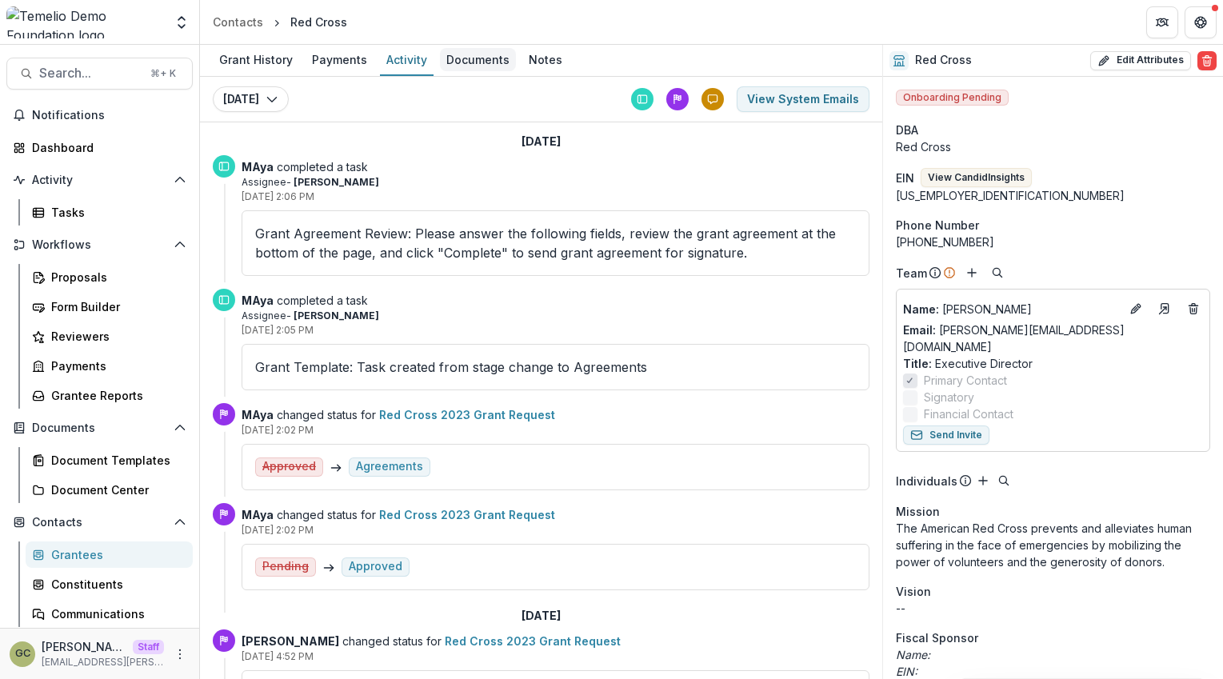
click at [453, 64] on div "Documents" at bounding box center [478, 59] width 76 height 23
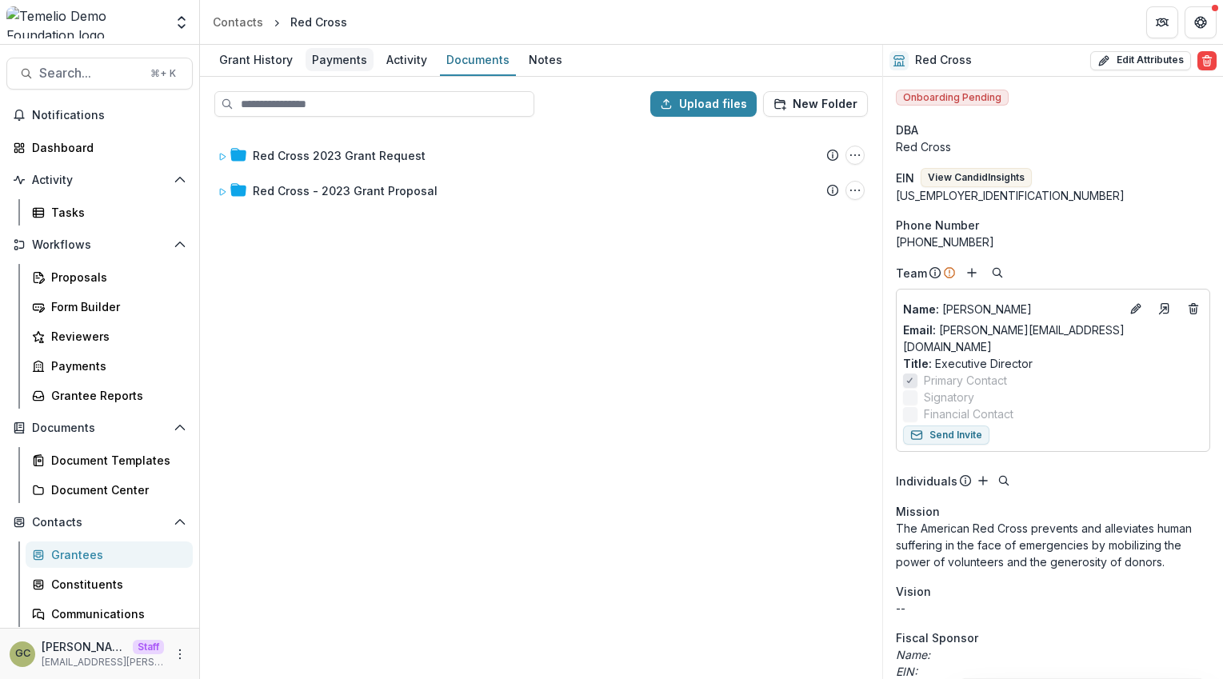
click at [350, 56] on div "Payments" at bounding box center [340, 59] width 68 height 23
select select "****"
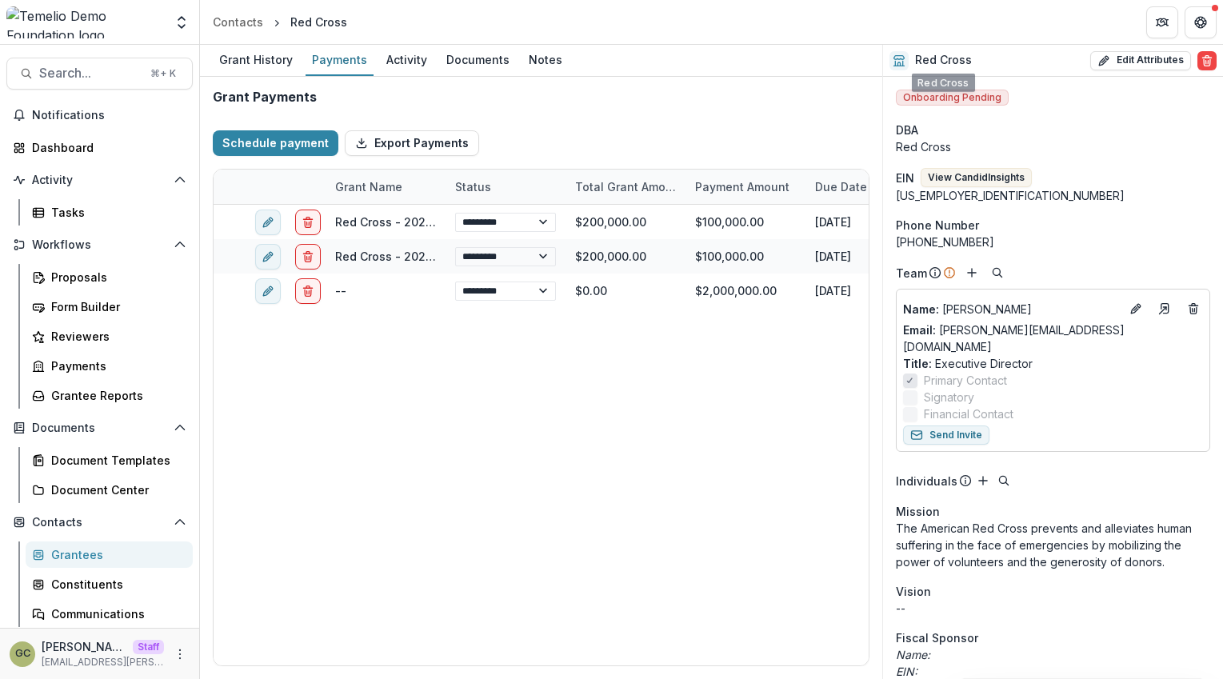
click at [846, 92] on div "Grant Payments" at bounding box center [541, 97] width 657 height 15
select select "****"
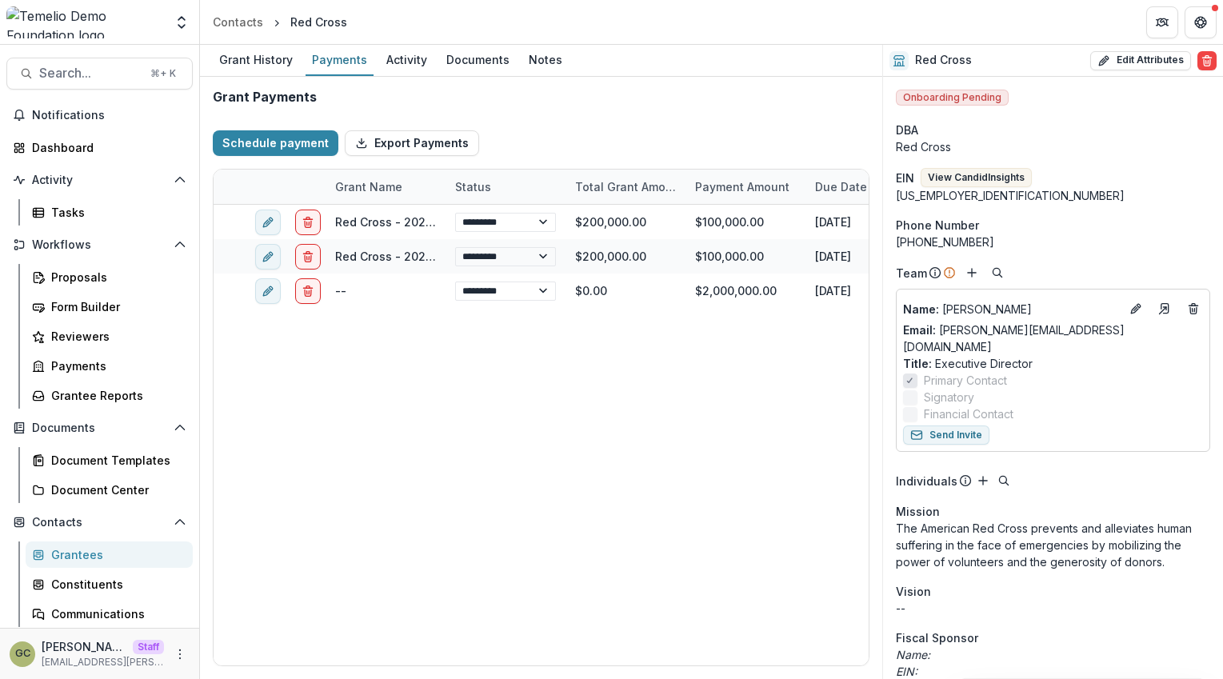
select select "****"
